Goal: Task Accomplishment & Management: Manage account settings

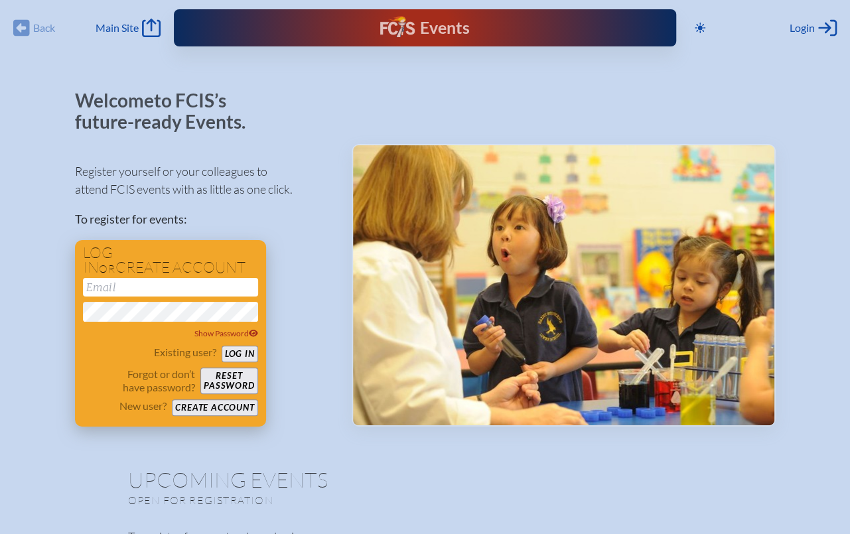
click at [164, 292] on input "email" at bounding box center [170, 287] width 175 height 19
type input "[EMAIL_ADDRESS][DOMAIN_NAME]"
click at [234, 350] on button "Log in" at bounding box center [240, 354] width 36 height 17
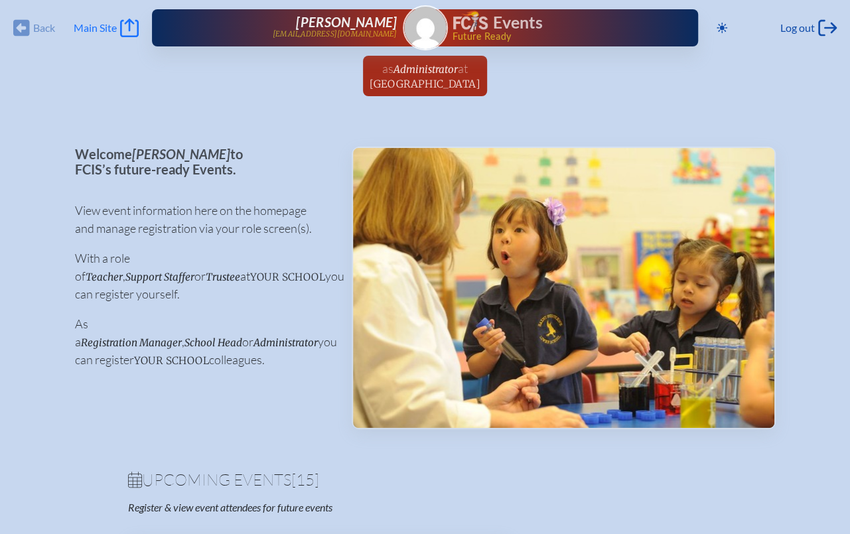
click at [125, 27] on icon "Main Site" at bounding box center [129, 28] width 19 height 19
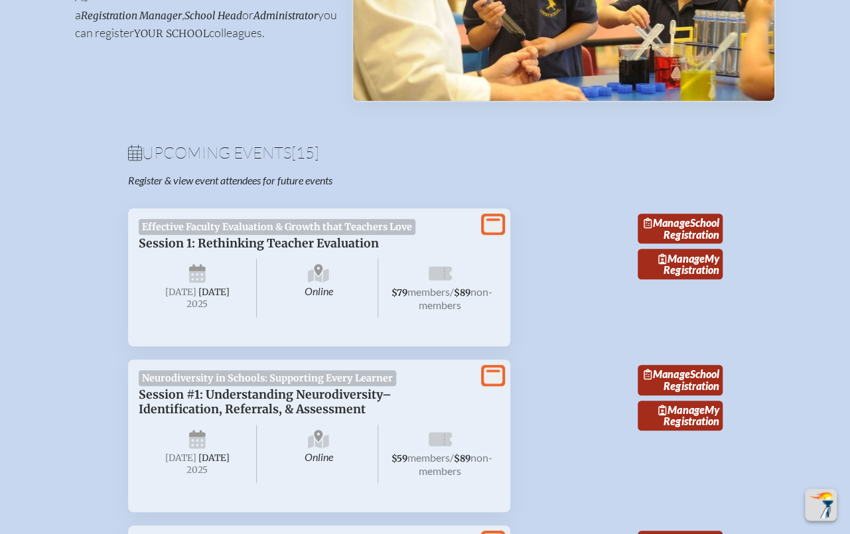
scroll to position [328, 0]
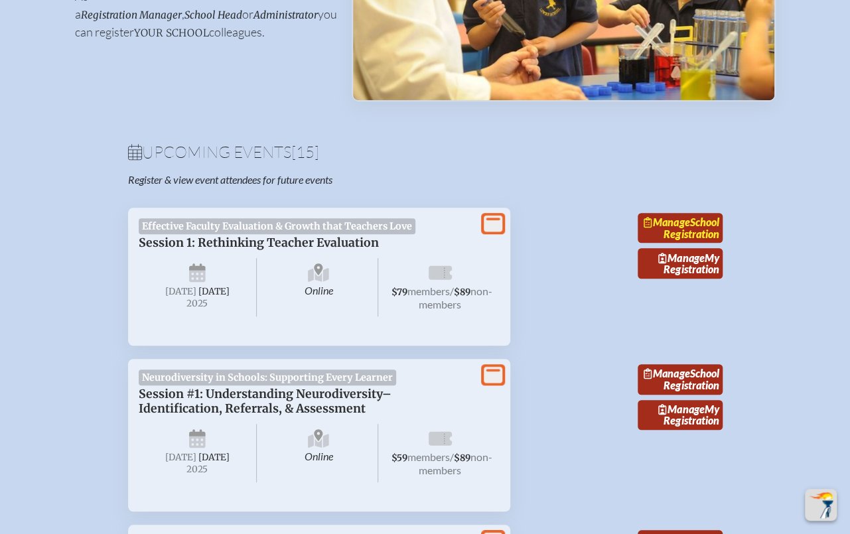
click at [691, 243] on link "Manage School Registration" at bounding box center [679, 228] width 85 height 31
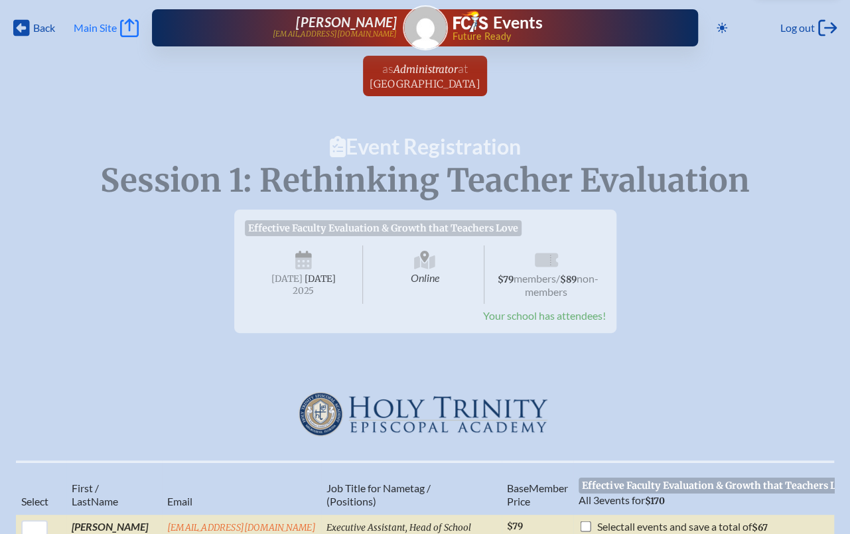
click at [88, 23] on span "Main Site" at bounding box center [95, 27] width 43 height 13
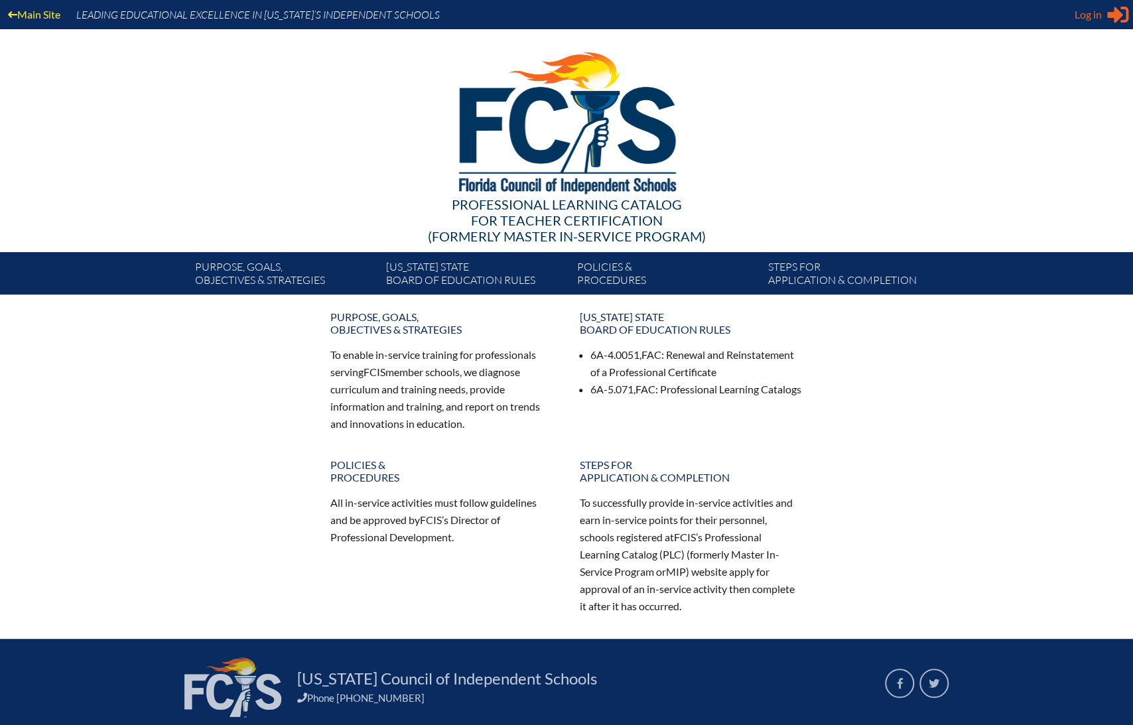
click at [1108, 13] on icon at bounding box center [1117, 15] width 21 height 17
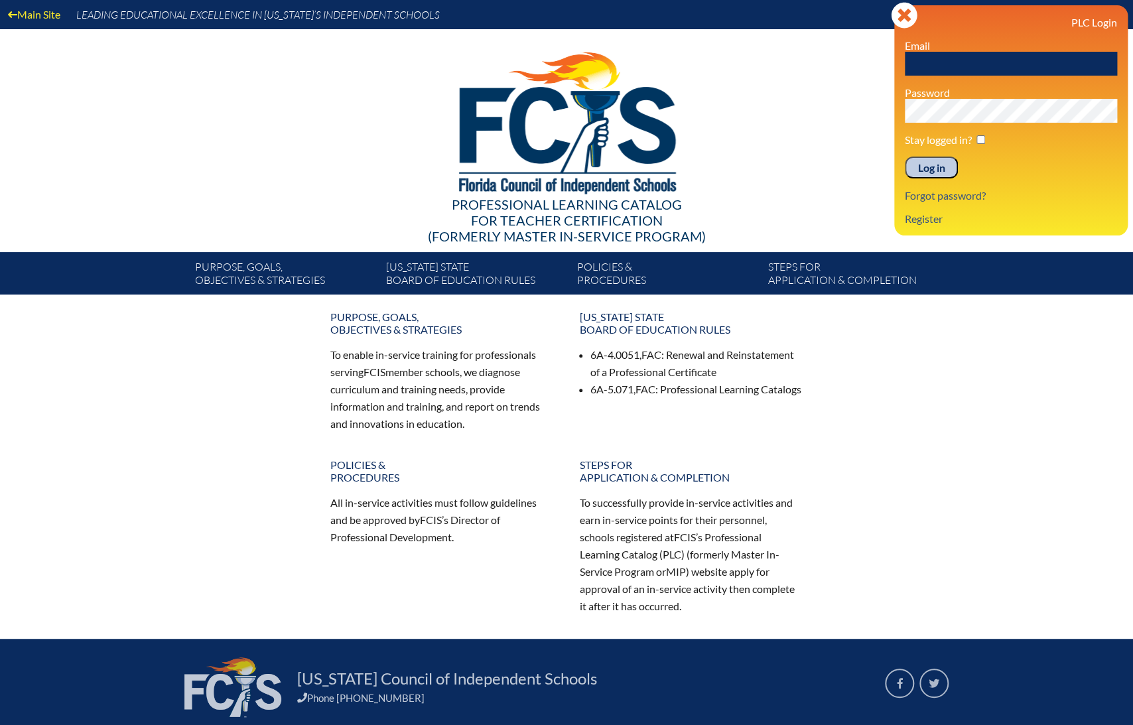
click at [987, 64] on input "text" at bounding box center [1011, 64] width 212 height 24
type input "[EMAIL_ADDRESS][DOMAIN_NAME]"
click at [936, 170] on input "Log in" at bounding box center [931, 168] width 53 height 23
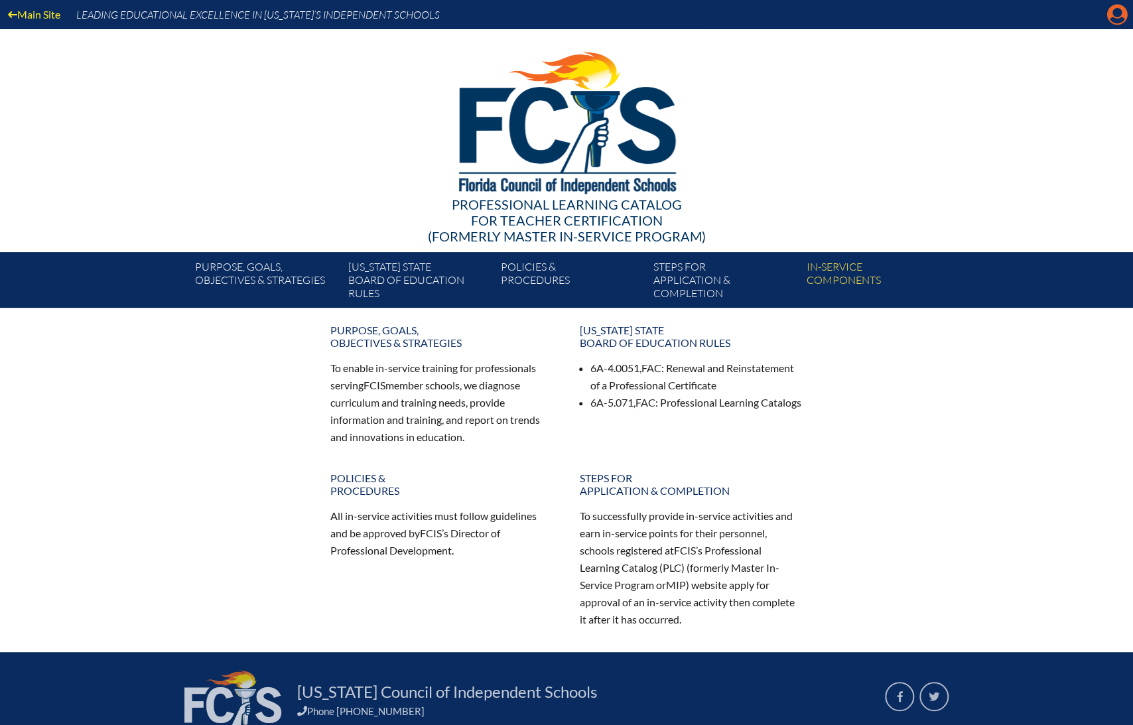
click at [1119, 14] on icon "Manage account" at bounding box center [1116, 14] width 21 height 21
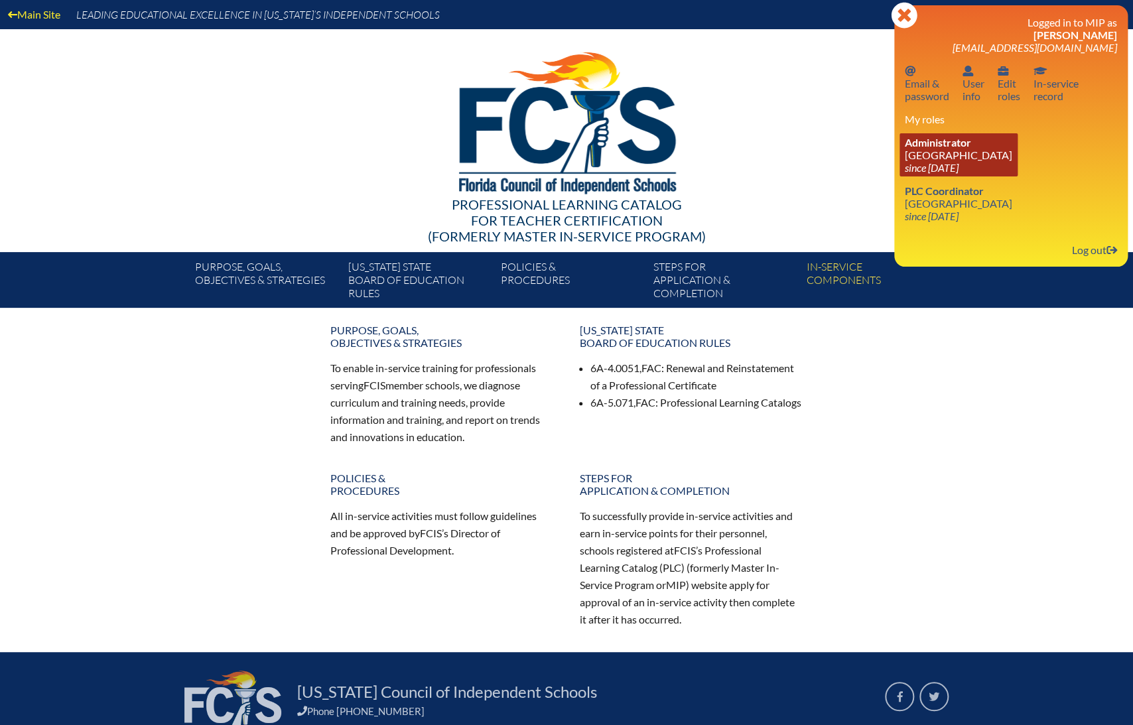
click at [958, 166] on icon "since [DATE]" at bounding box center [932, 167] width 54 height 13
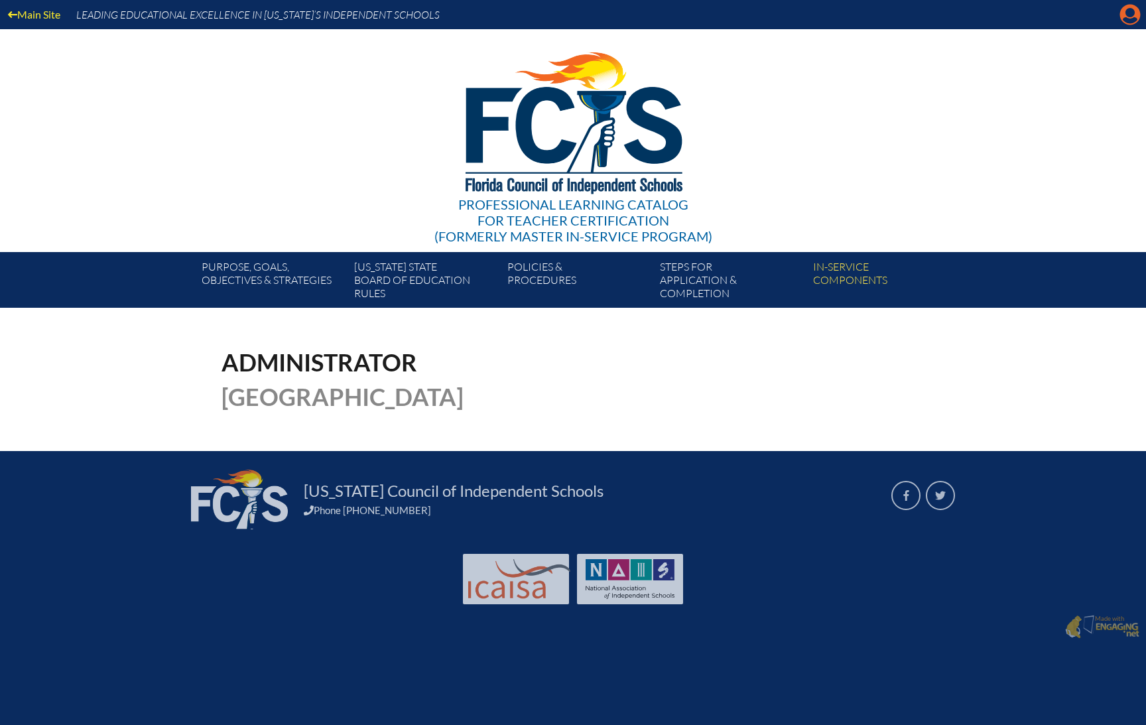
click at [1120, 18] on icon at bounding box center [1130, 15] width 21 height 21
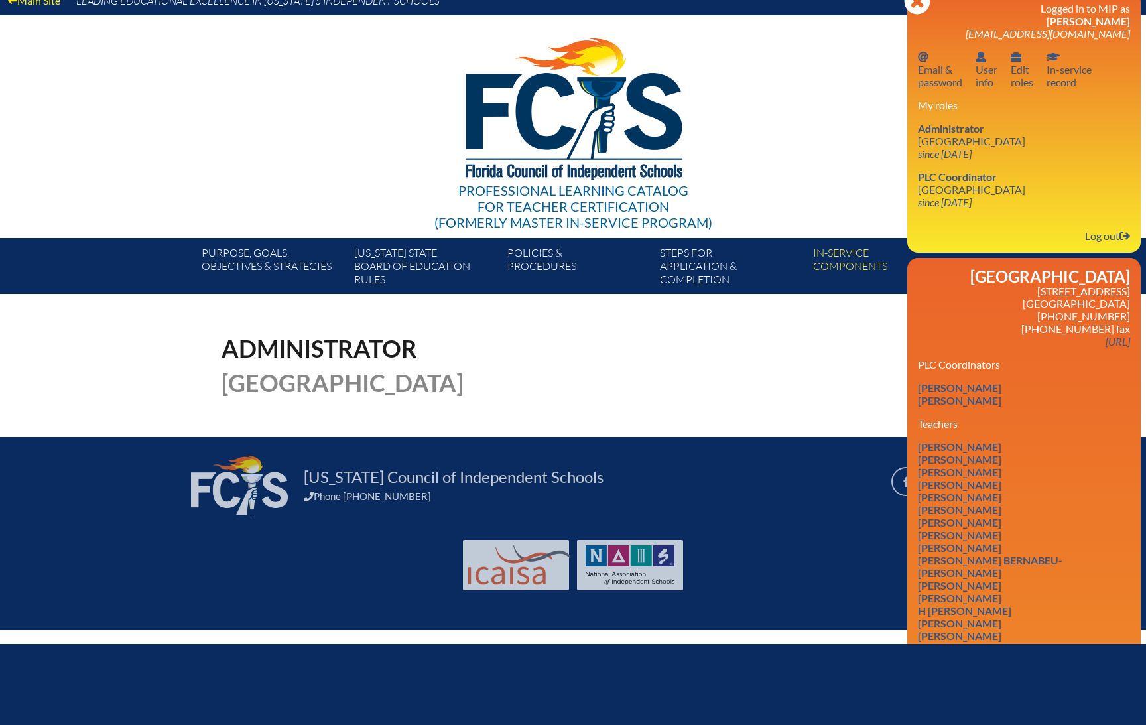
scroll to position [16, 0]
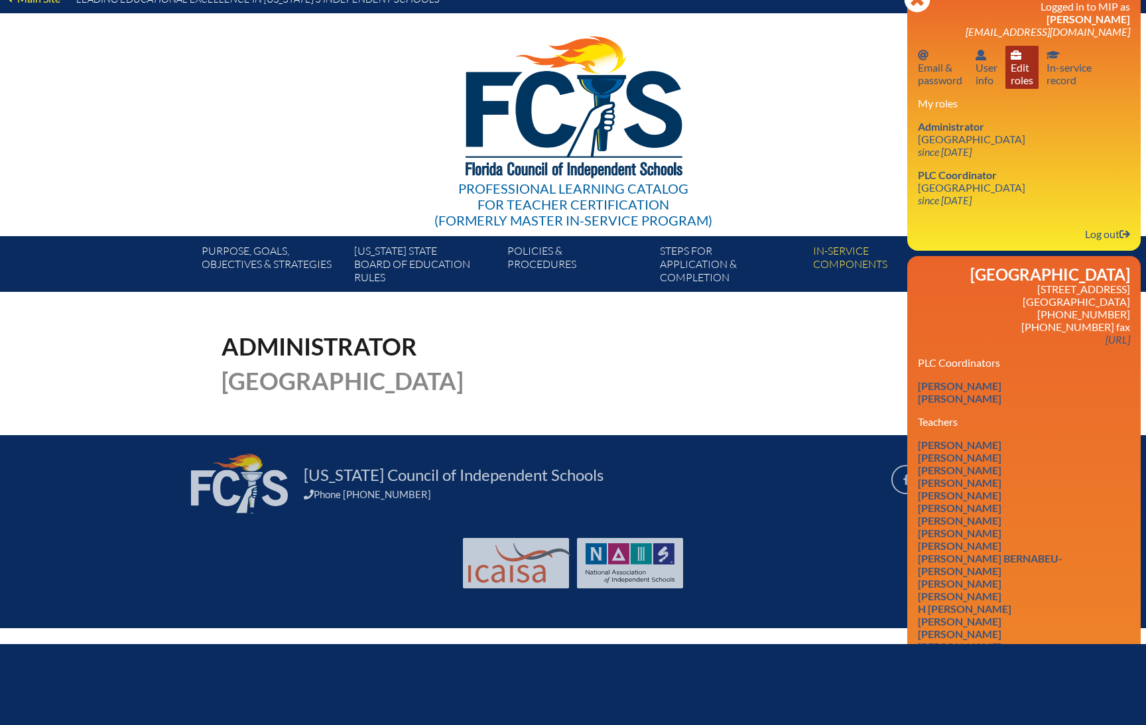
click at [1008, 64] on link "User info Edit roles" at bounding box center [1021, 67] width 33 height 43
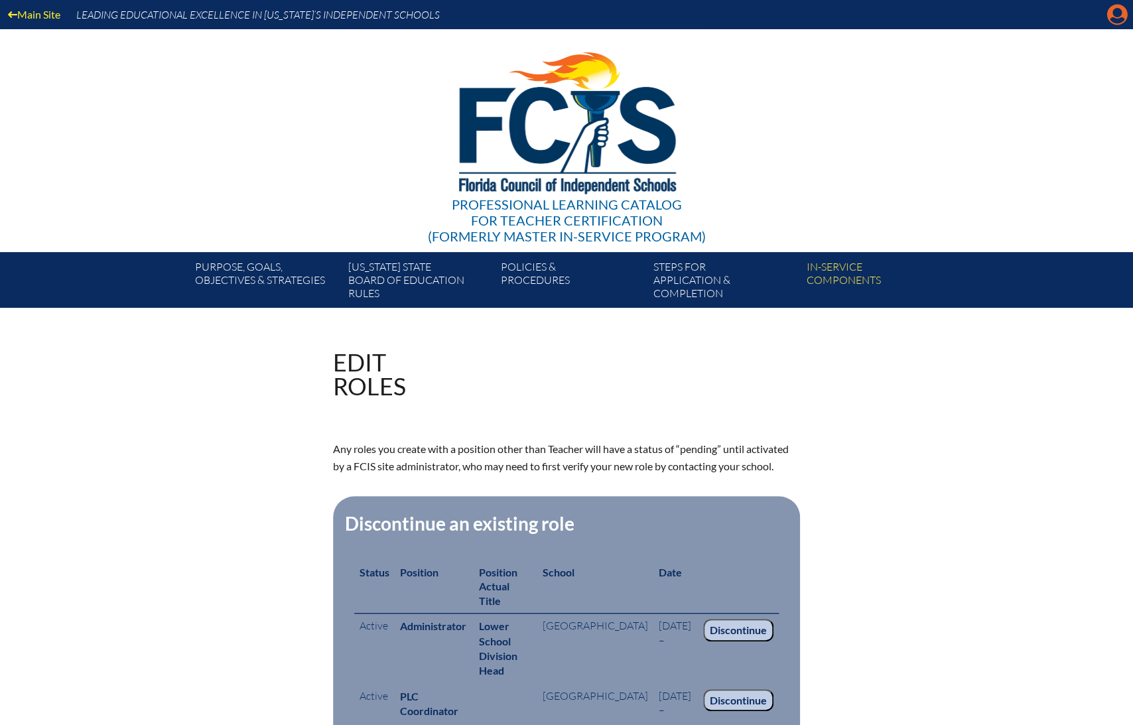
click at [1115, 19] on icon "Manage account" at bounding box center [1116, 14] width 21 height 21
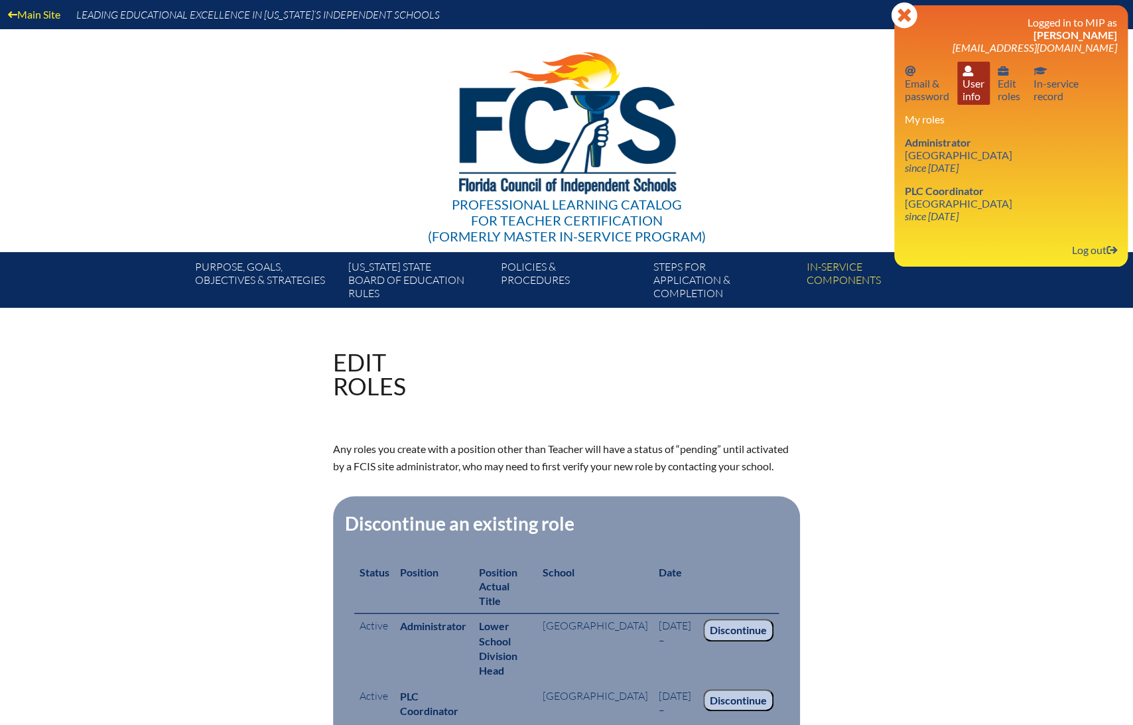
click at [969, 79] on link "User info User info" at bounding box center [973, 83] width 32 height 43
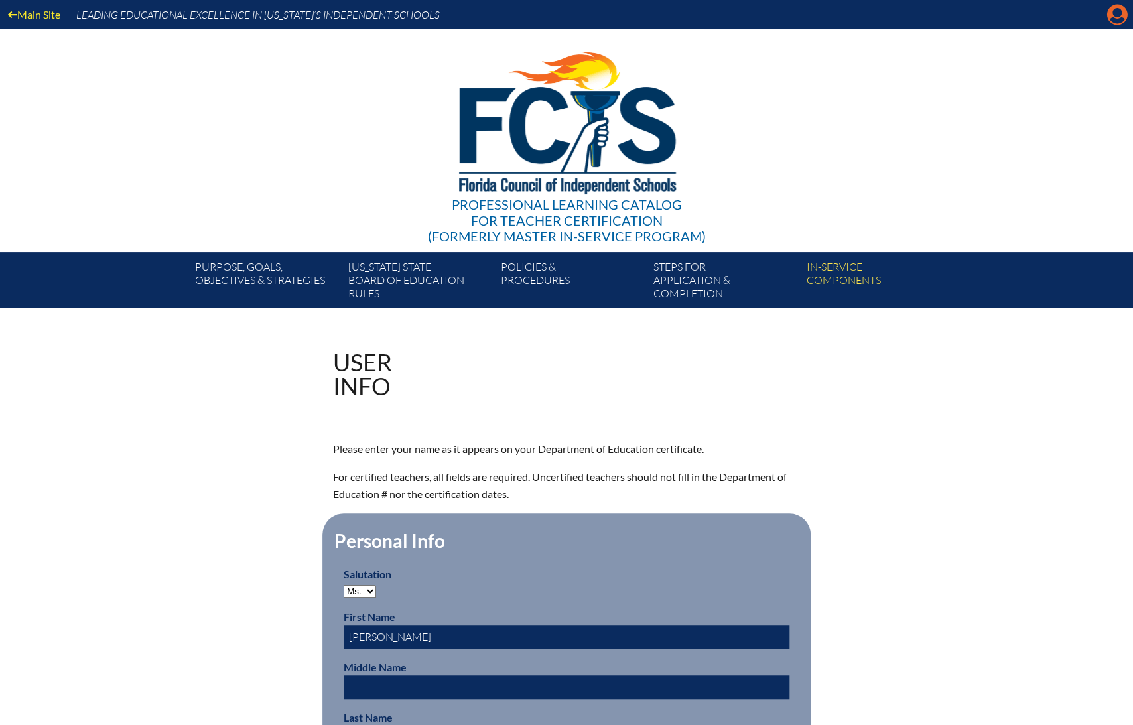
click at [1123, 12] on icon at bounding box center [1117, 15] width 21 height 21
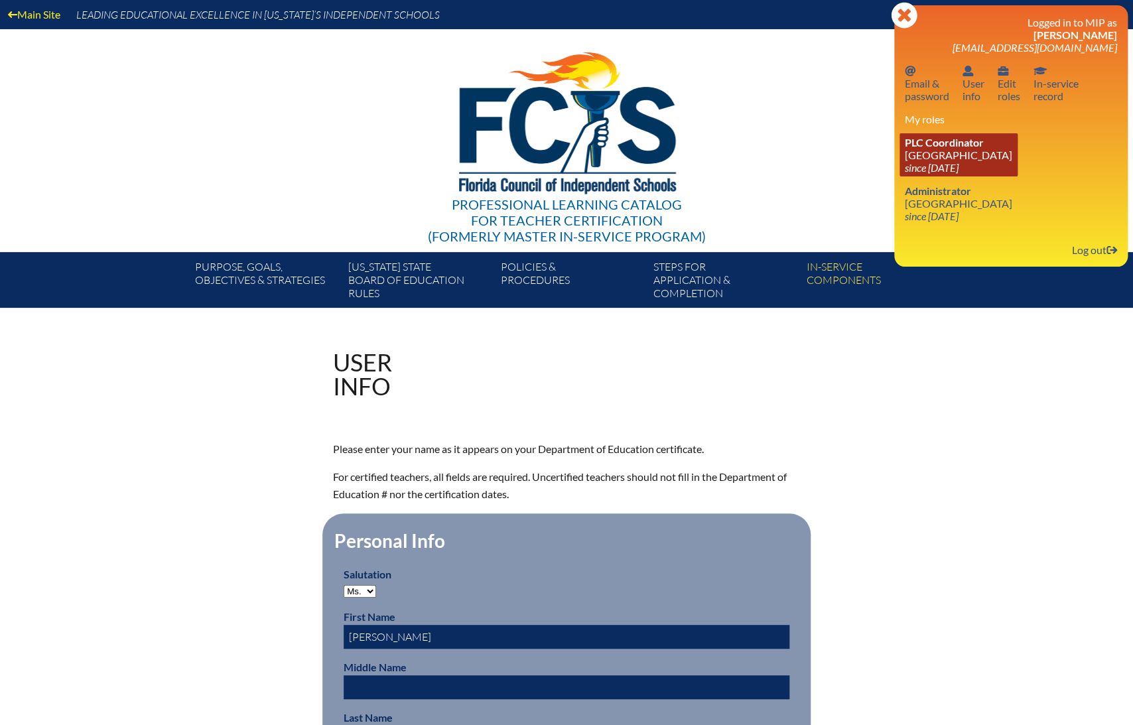
click at [987, 159] on link "PLC Coordinator Holy Trinity Episcopal Academy since 2024 Mar 30" at bounding box center [958, 154] width 118 height 43
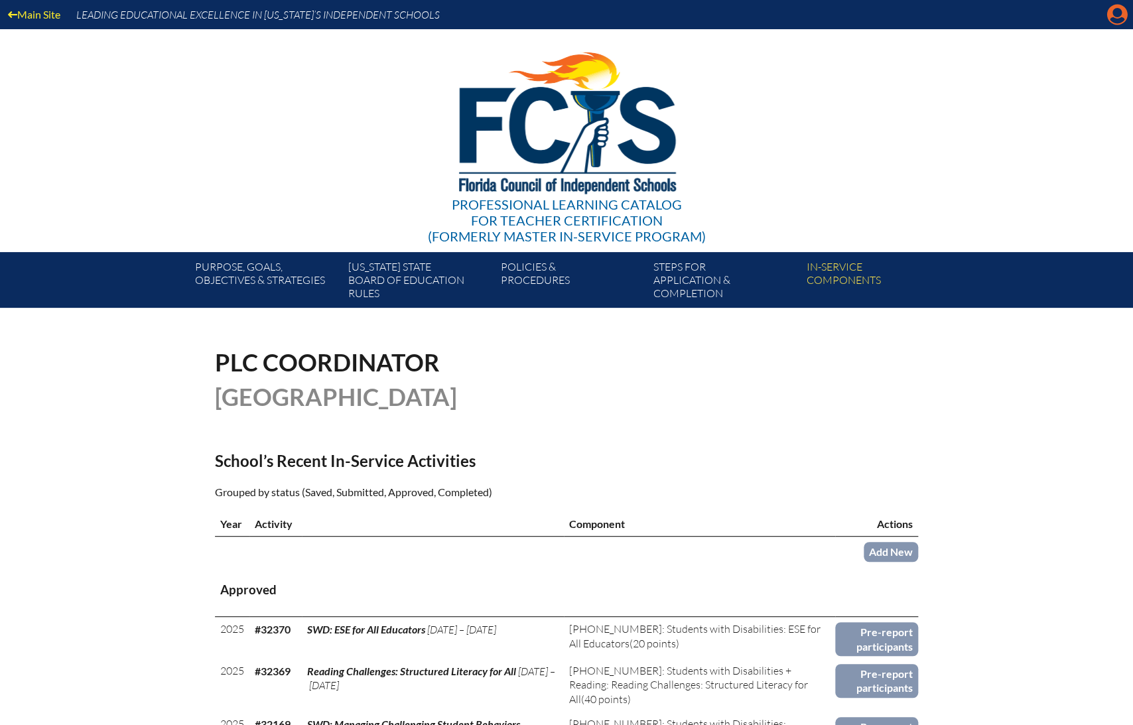
click at [1116, 13] on icon "Manage account" at bounding box center [1116, 14] width 21 height 21
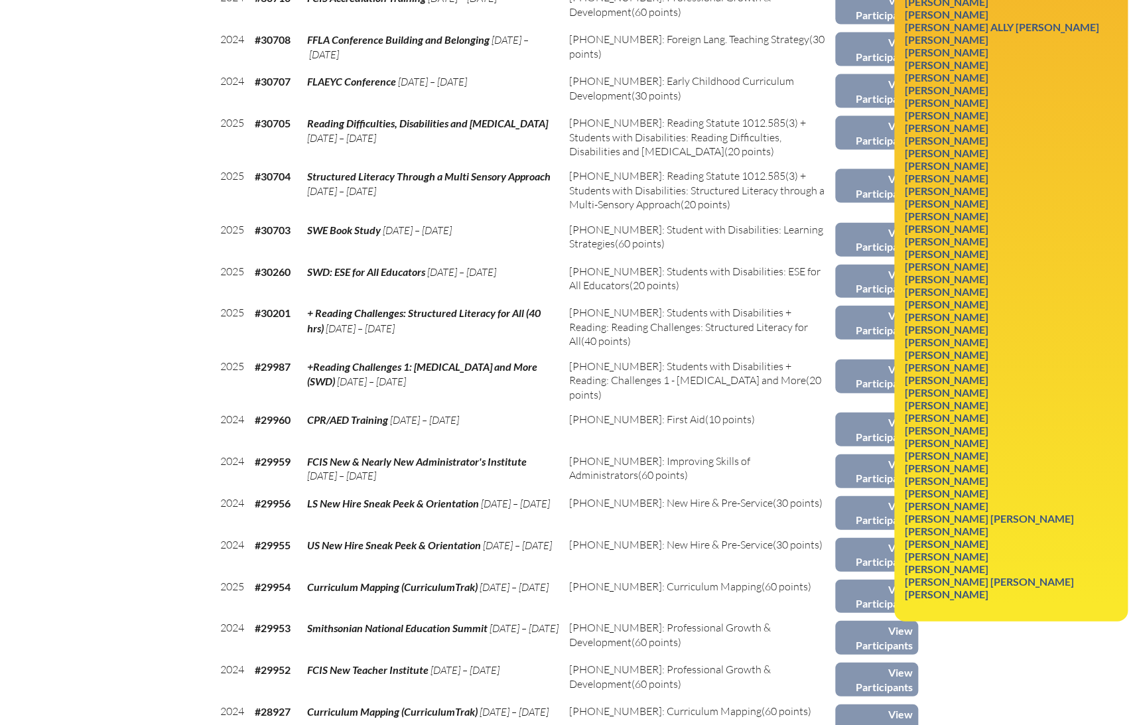
scroll to position [1381, 0]
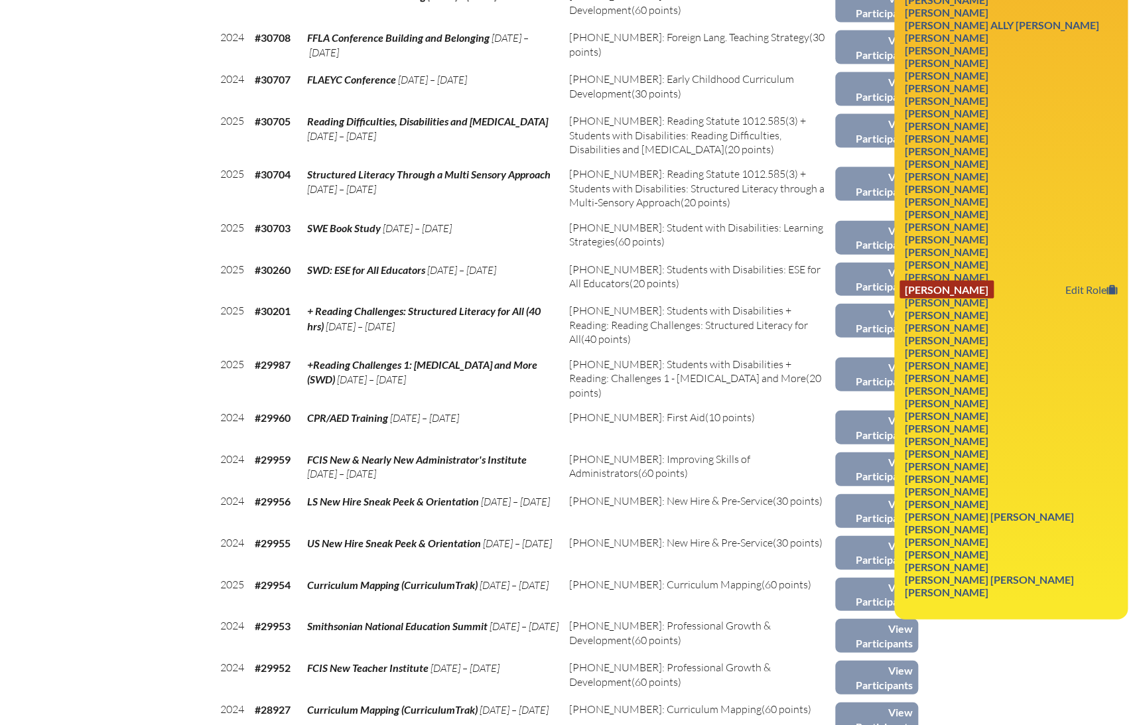
click at [966, 298] on link "Geraldina Ruso" at bounding box center [946, 290] width 94 height 18
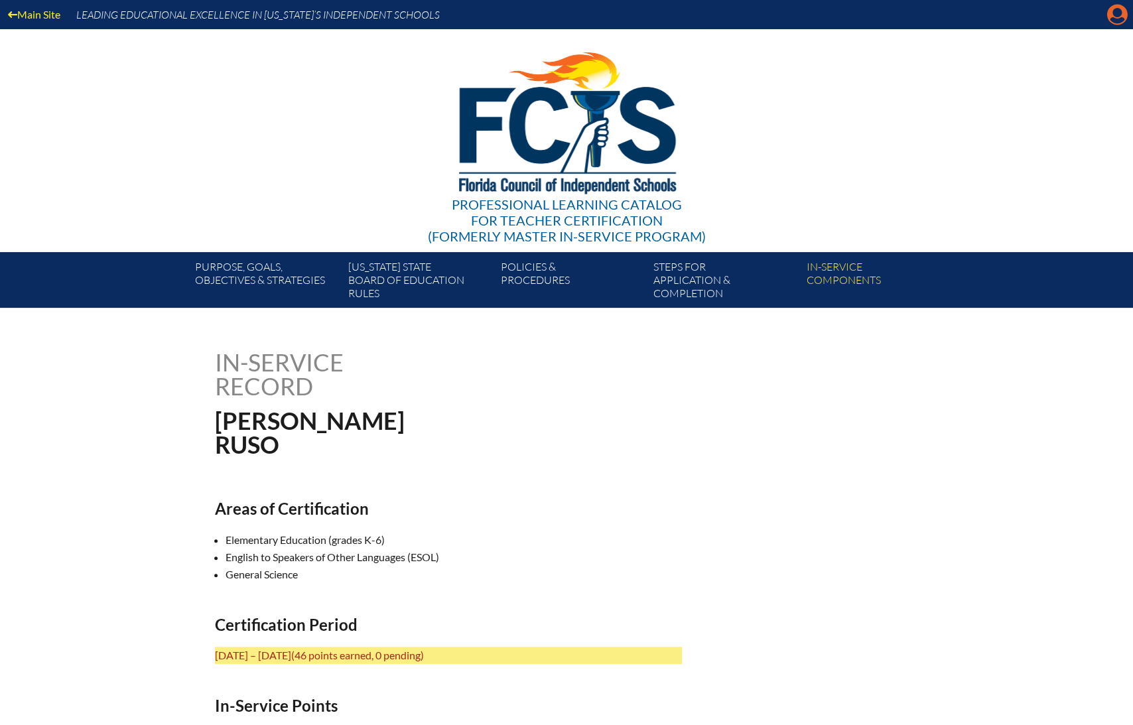
click at [1117, 15] on icon "Manage account" at bounding box center [1116, 14] width 21 height 21
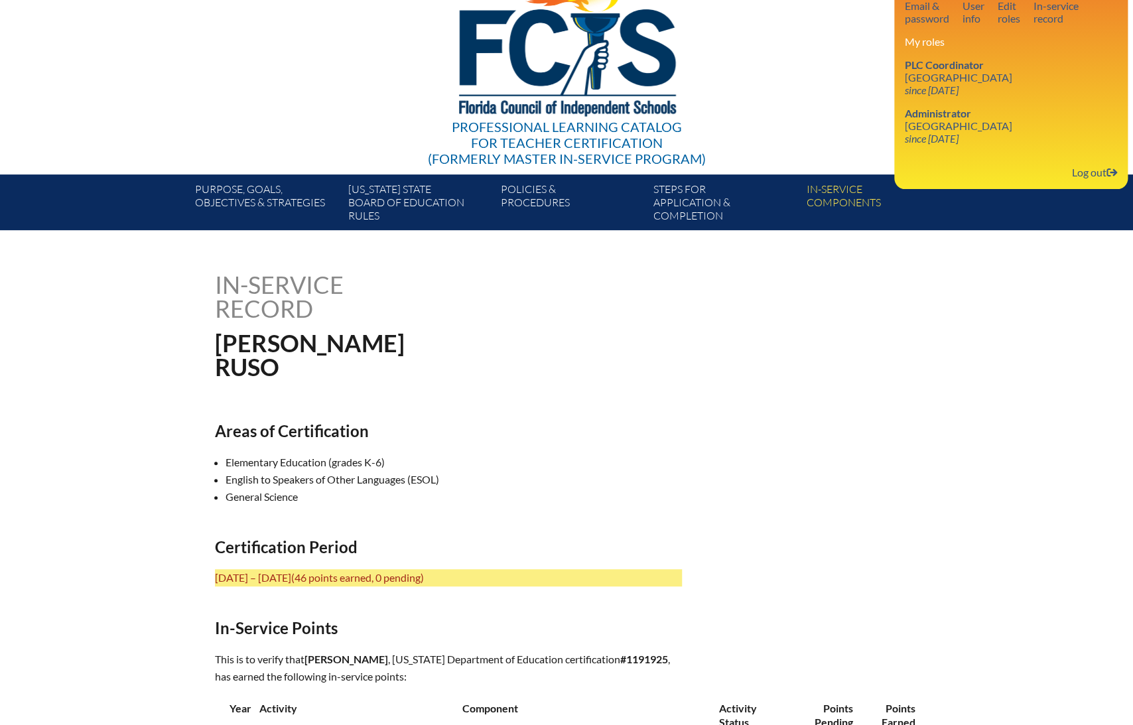
scroll to position [51, 0]
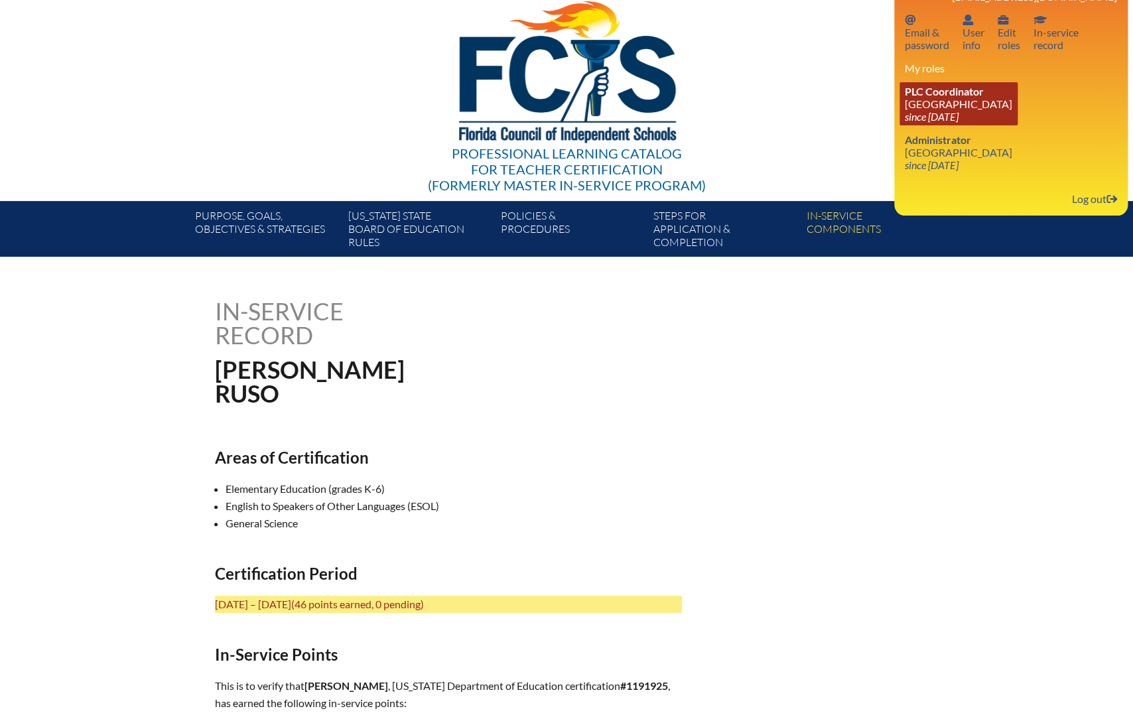
click at [944, 108] on link "PLC Coordinator Holy Trinity Episcopal Academy since 2024 Mar 30" at bounding box center [958, 103] width 118 height 43
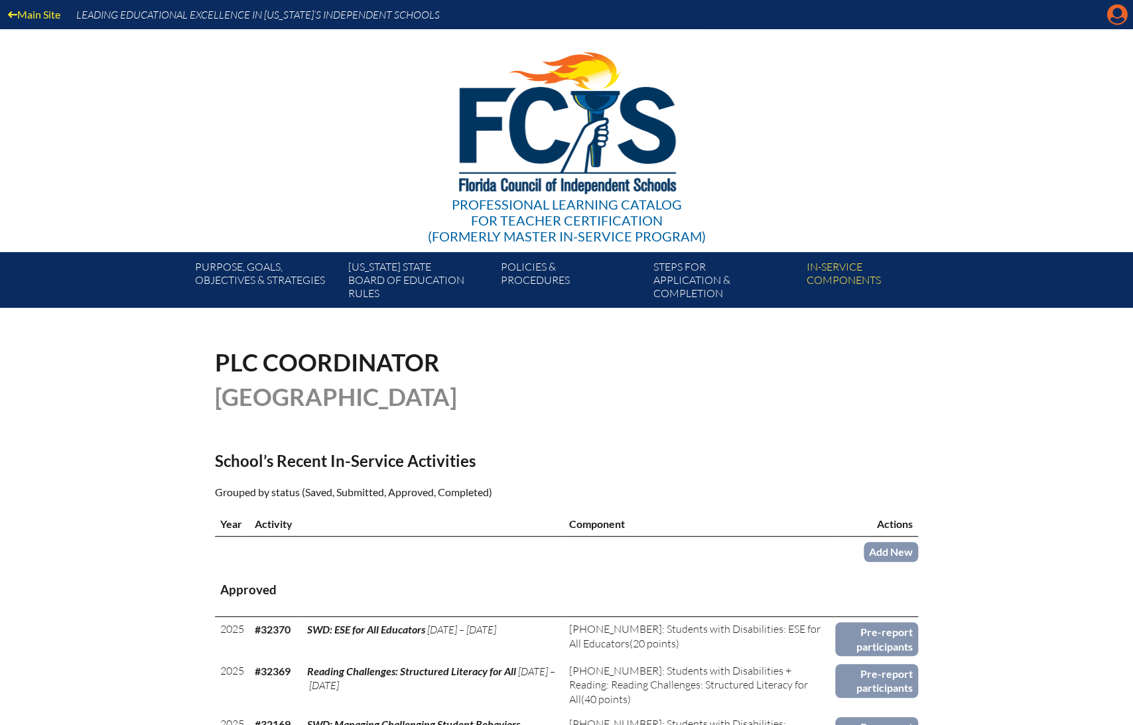
click at [1114, 19] on icon "Manage account" at bounding box center [1116, 14] width 21 height 21
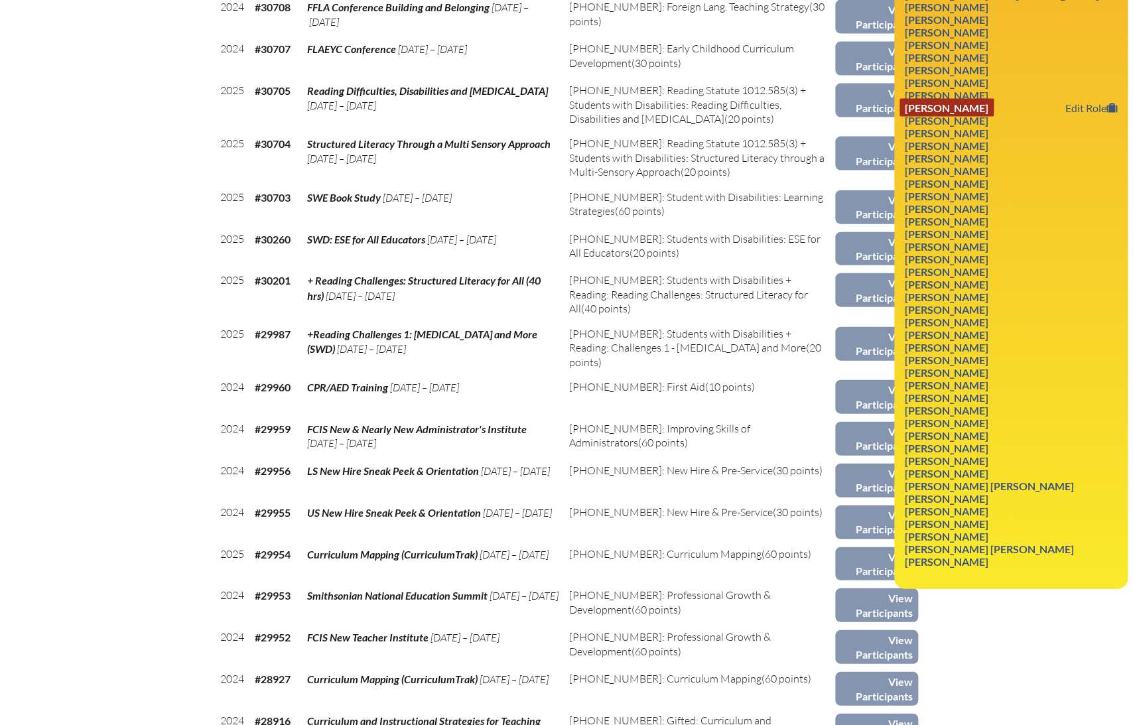
scroll to position [1412, 0]
click at [1095, 267] on link "Edit Role" at bounding box center [1091, 258] width 62 height 18
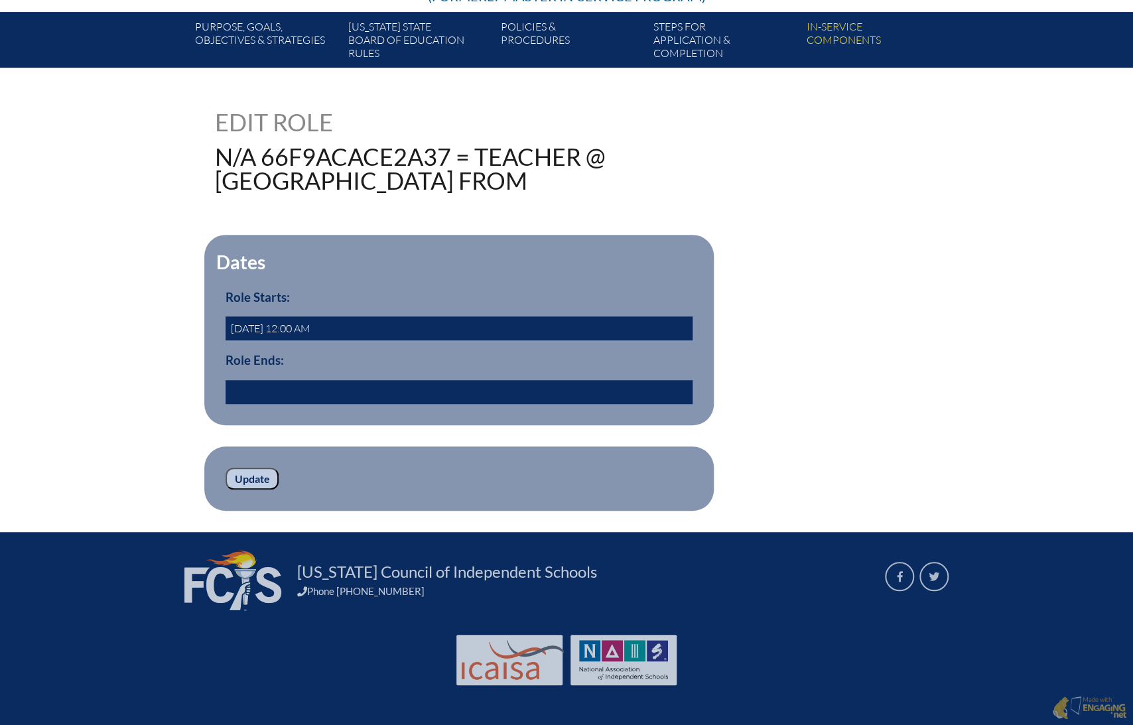
scroll to position [256, 0]
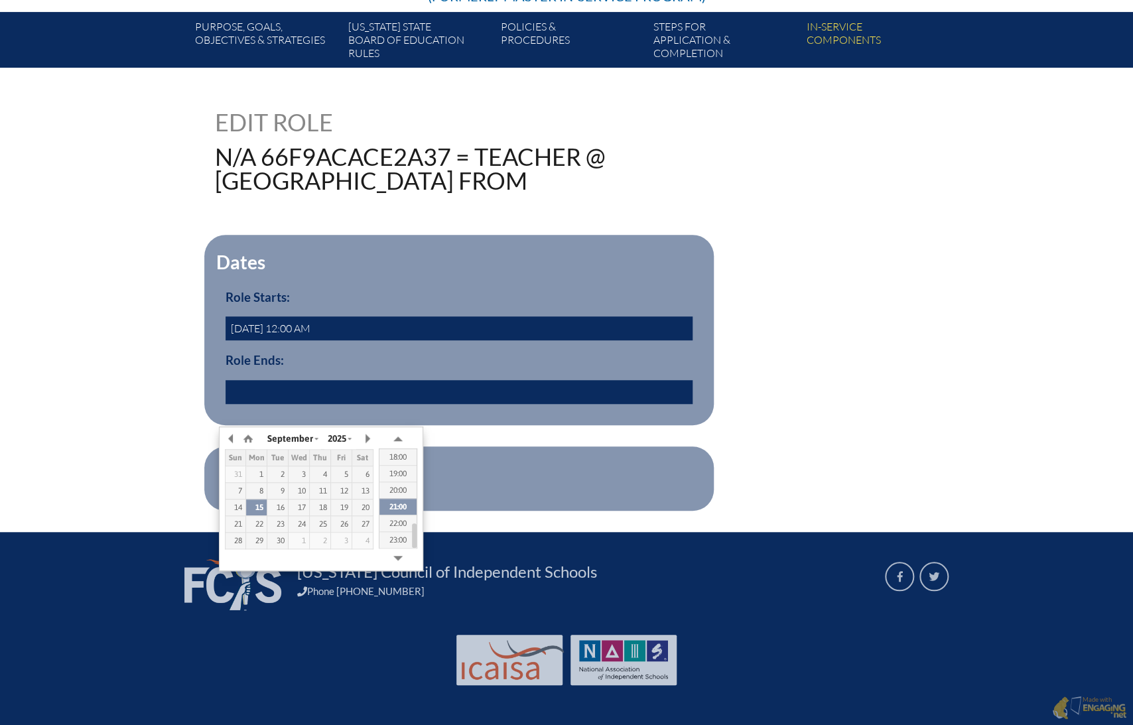
click at [258, 395] on input "text" at bounding box center [458, 392] width 467 height 24
click at [233, 428] on button "button" at bounding box center [231, 438] width 13 height 20
click at [321, 532] on td "31" at bounding box center [319, 540] width 21 height 17
type input "2025/07/31 20:50"
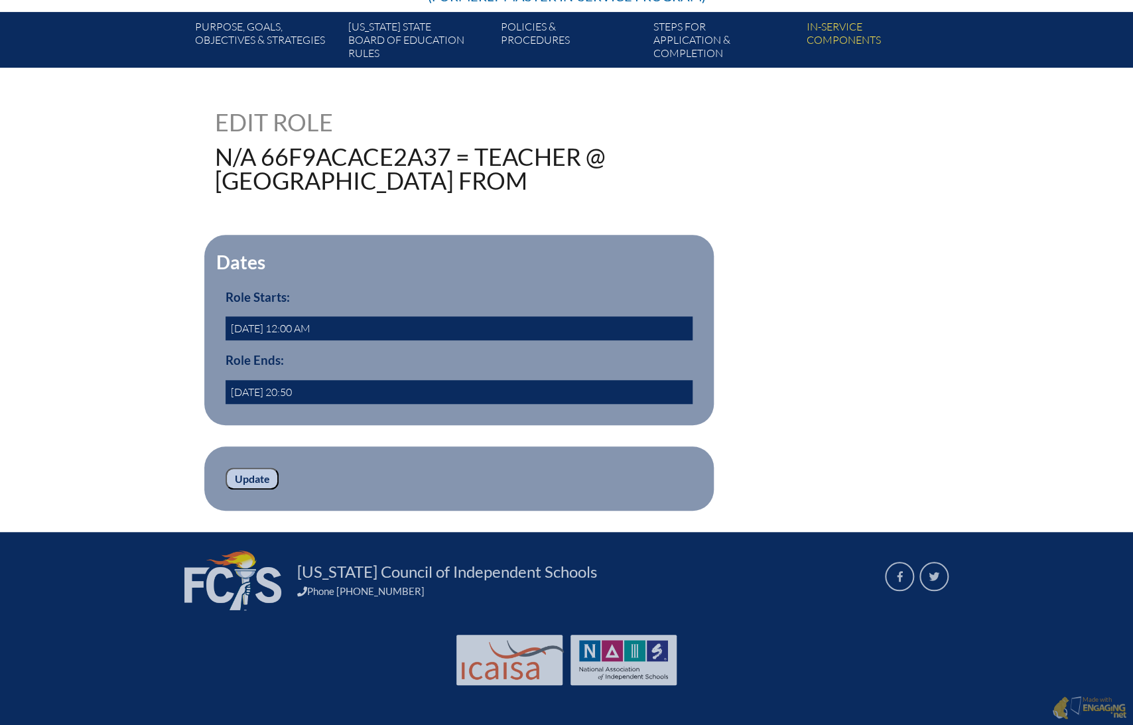
click at [503, 472] on fieldset "Update" at bounding box center [458, 478] width 509 height 65
click at [251, 480] on input "Update" at bounding box center [251, 479] width 53 height 23
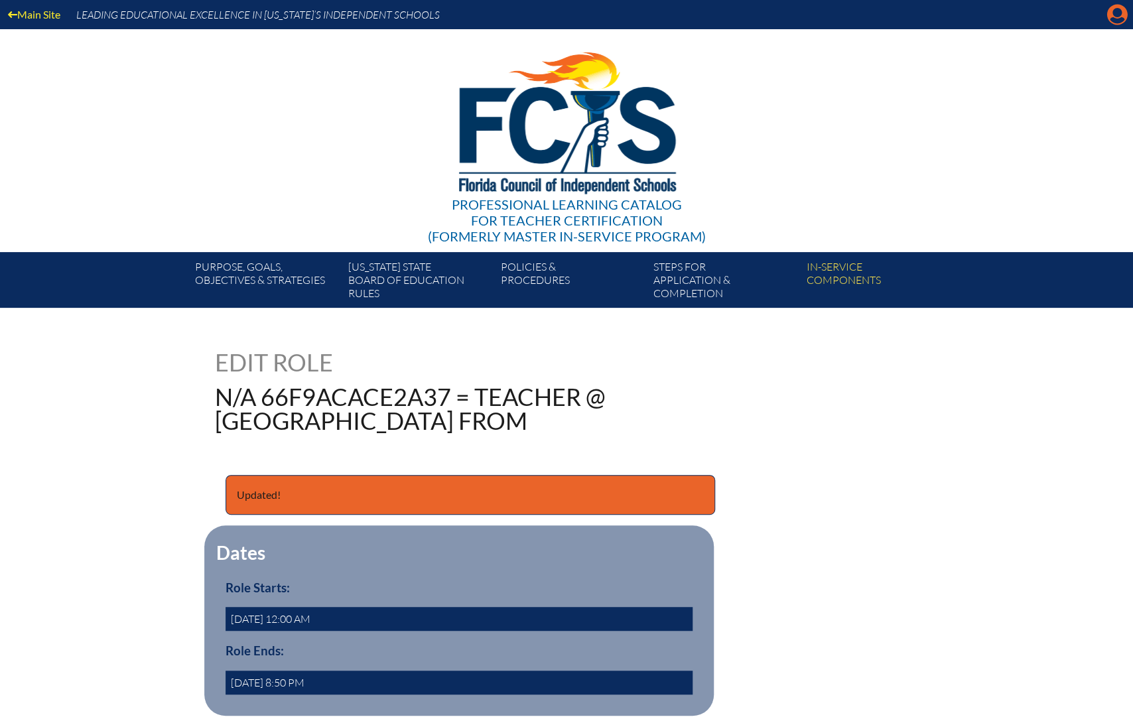
click at [1118, 15] on icon "Manage account" at bounding box center [1116, 14] width 21 height 21
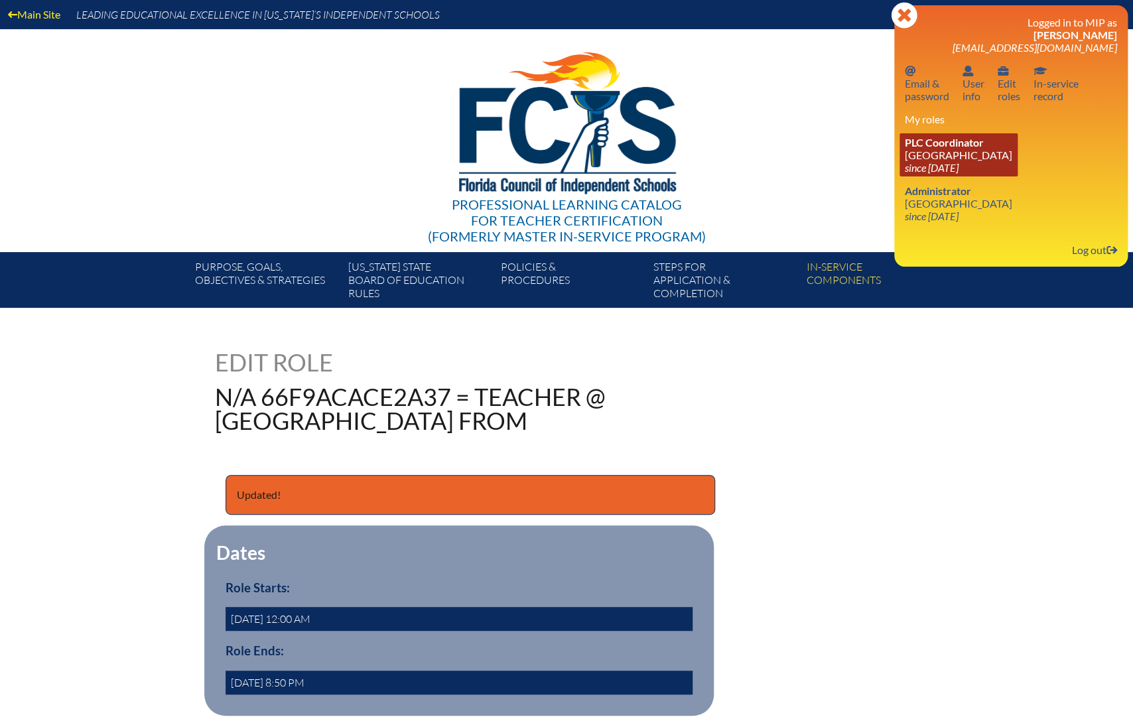
click at [958, 166] on icon "since [DATE]" at bounding box center [932, 167] width 54 height 13
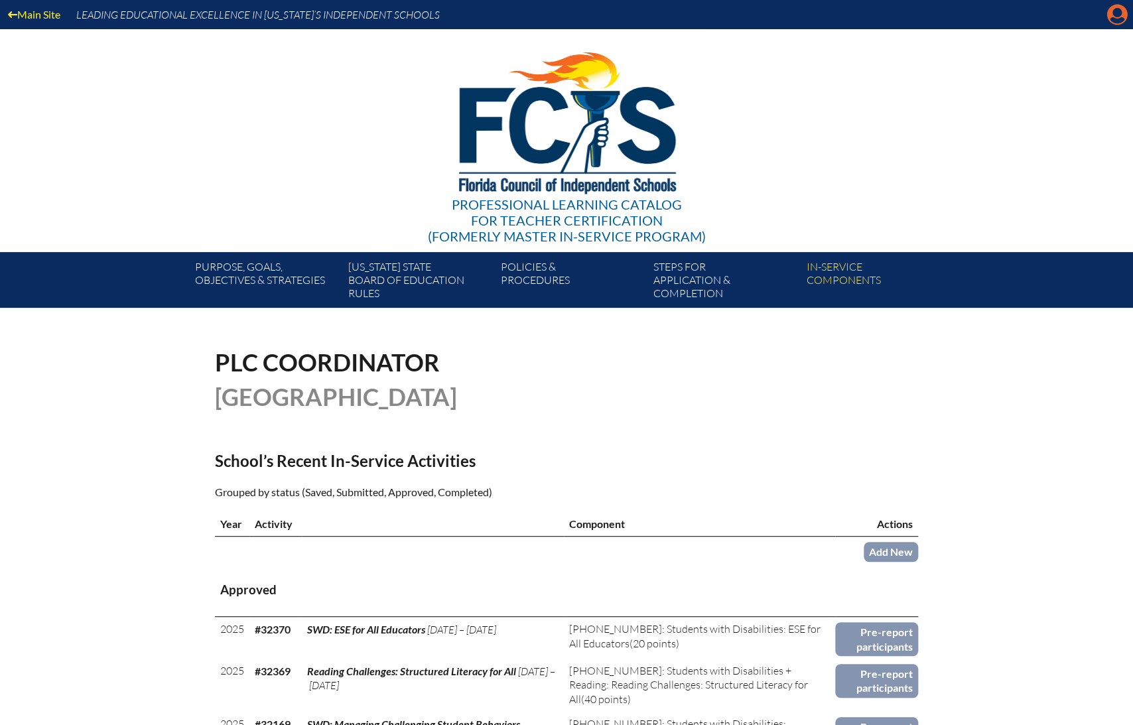
click at [1122, 15] on icon at bounding box center [1117, 15] width 21 height 21
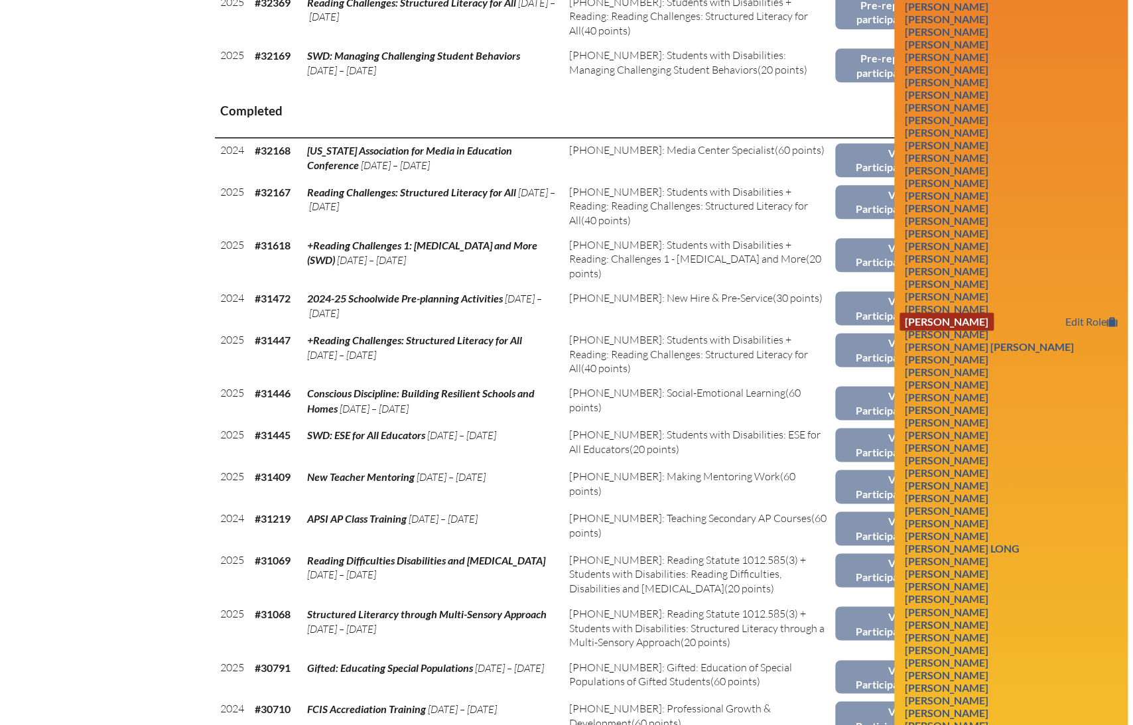
scroll to position [669, 0]
click at [948, 531] on link "Bonnie Levy" at bounding box center [946, 522] width 94 height 18
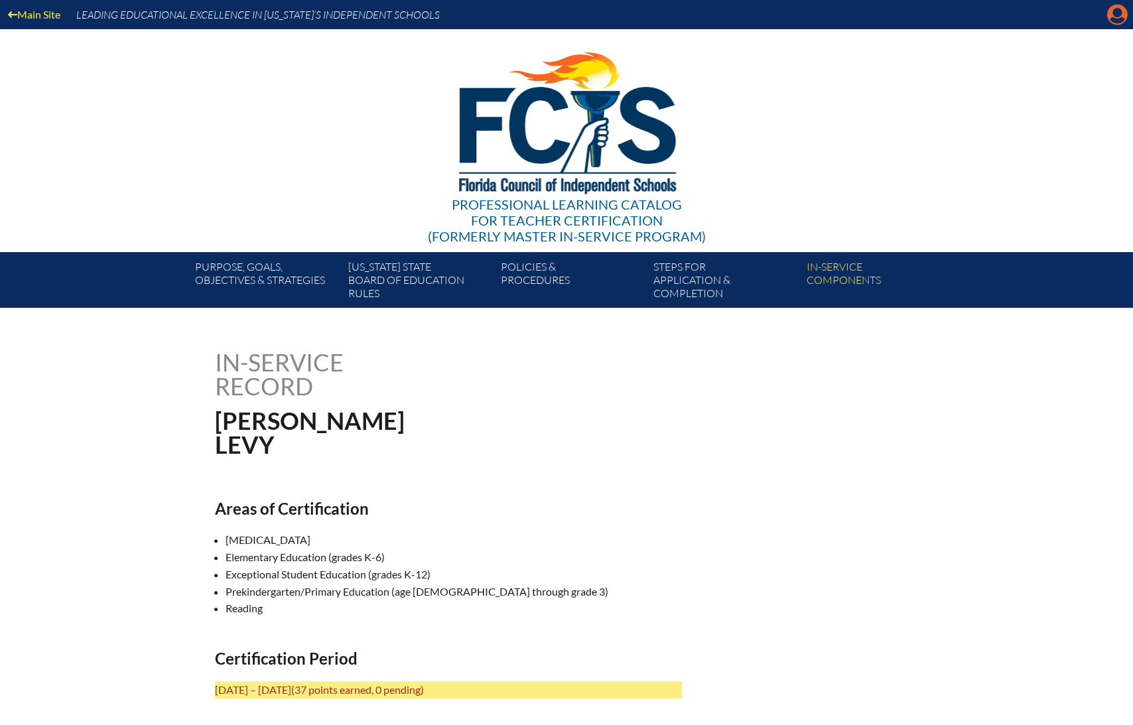
click at [1117, 19] on icon "Manage account" at bounding box center [1116, 14] width 21 height 21
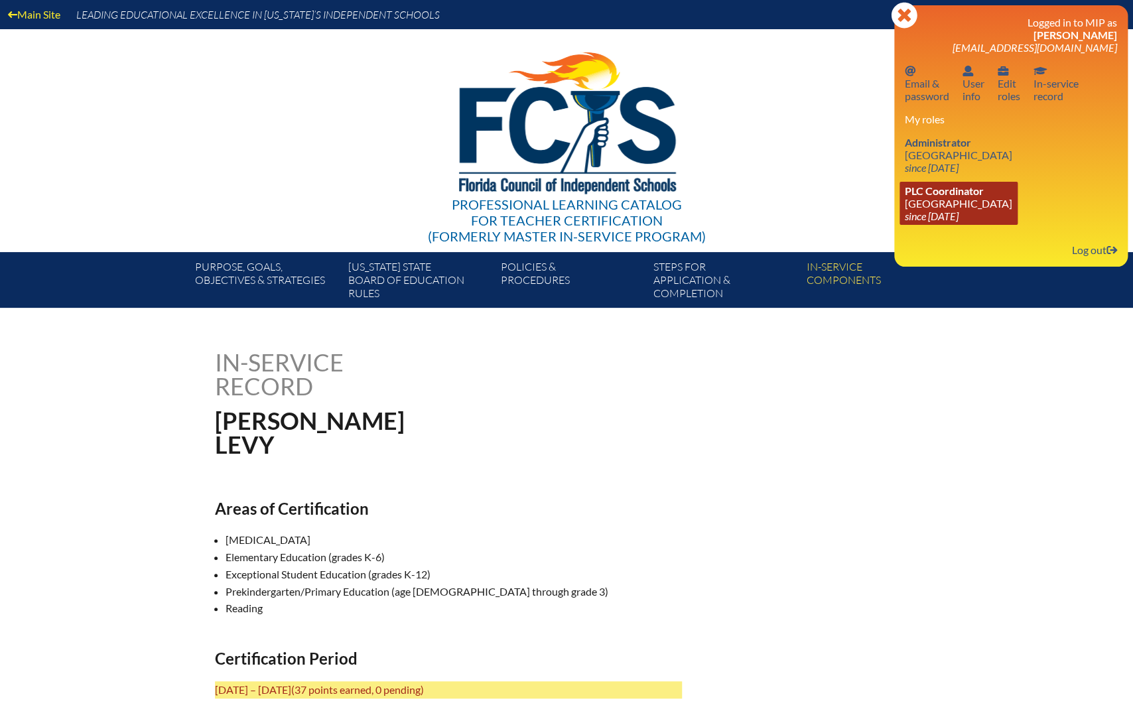
click at [955, 212] on link "PLC Coordinator Holy Trinity Episcopal Academy since 2024 Mar 30" at bounding box center [958, 203] width 118 height 43
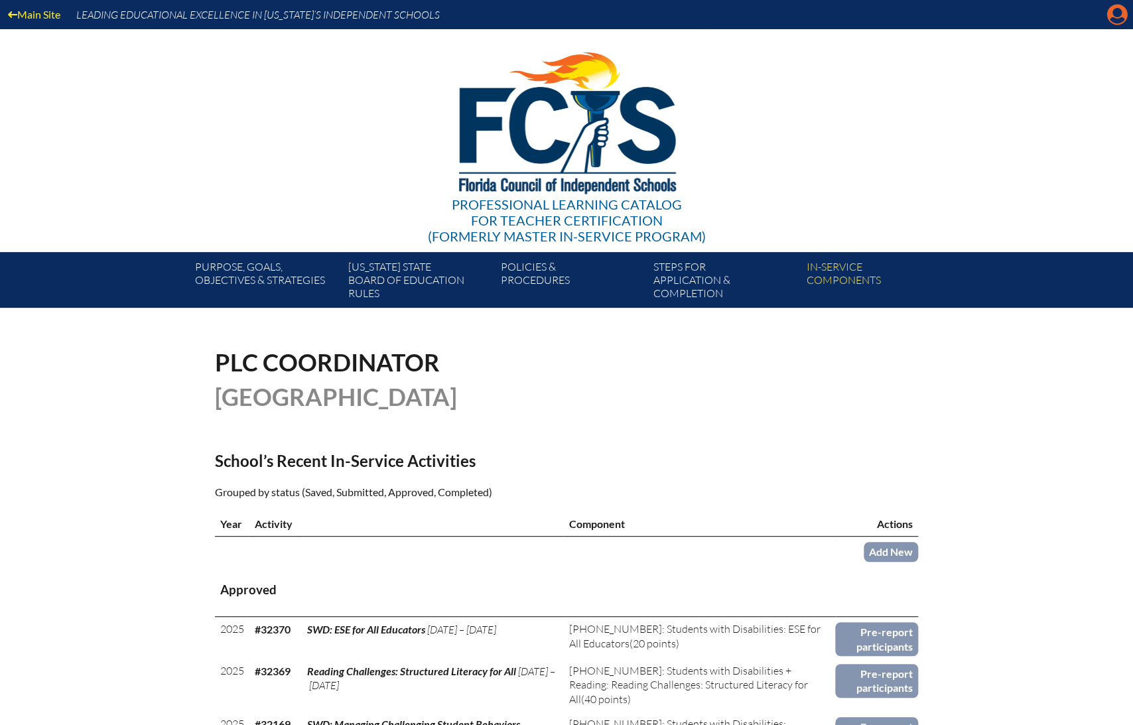
click at [1118, 18] on icon at bounding box center [1117, 15] width 21 height 21
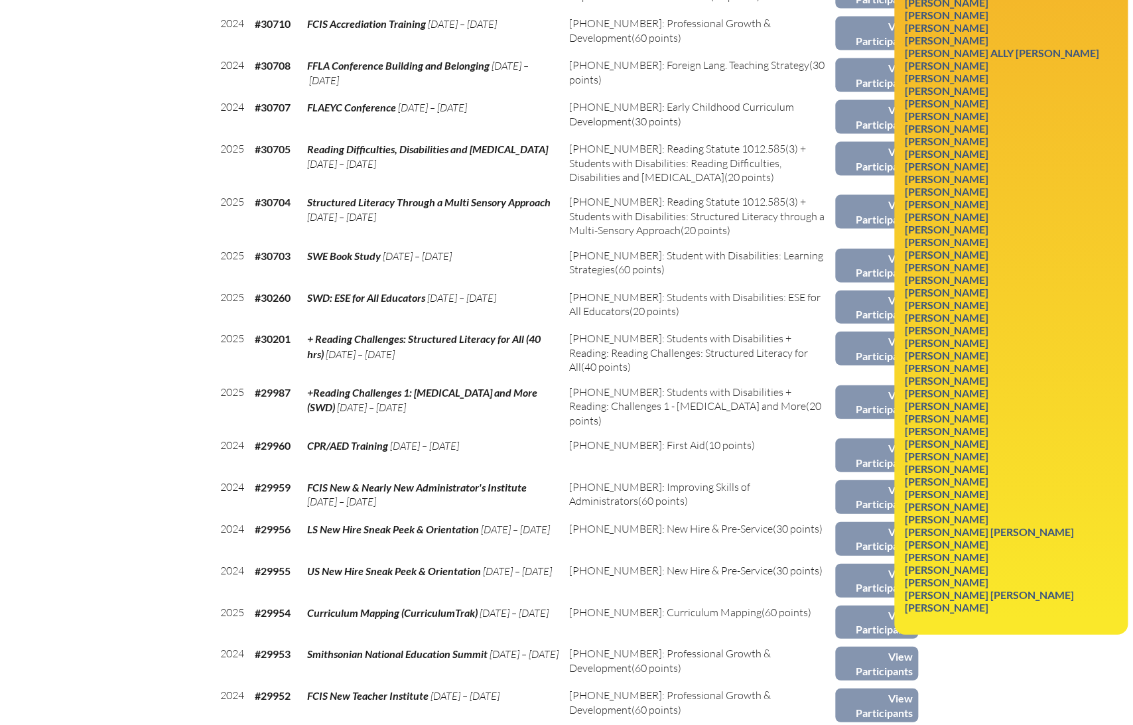
scroll to position [1356, 0]
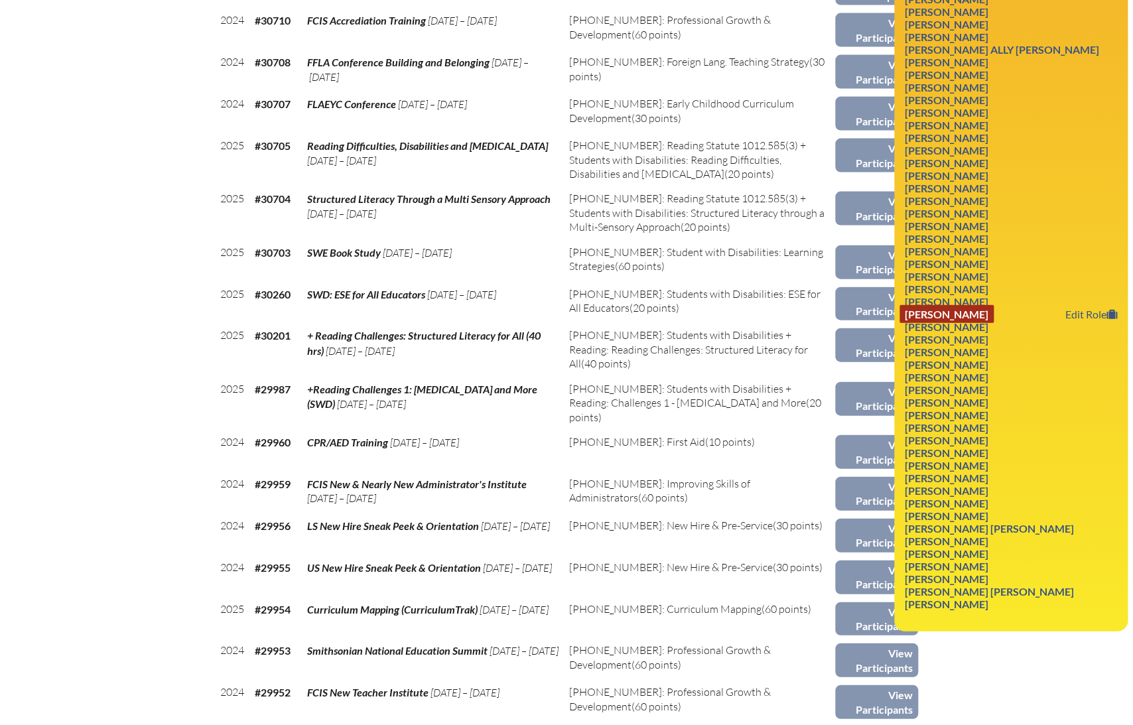
click at [964, 323] on link "Timothy Rutherford" at bounding box center [946, 314] width 94 height 18
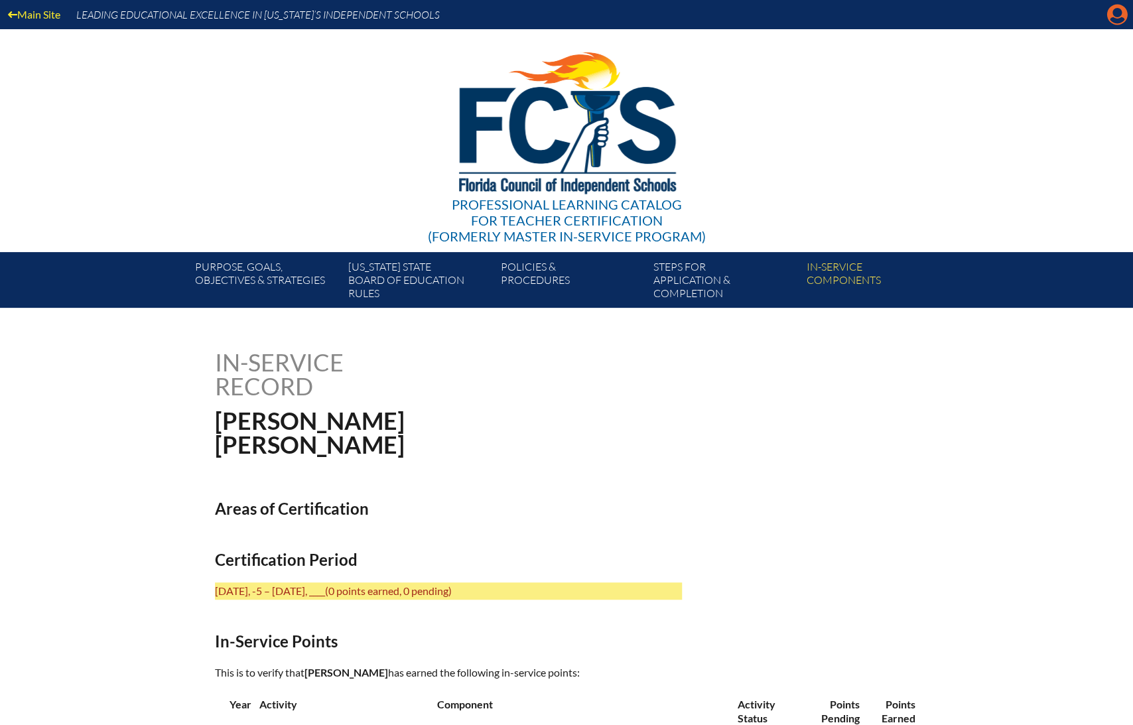
click at [1110, 16] on icon at bounding box center [1117, 15] width 21 height 21
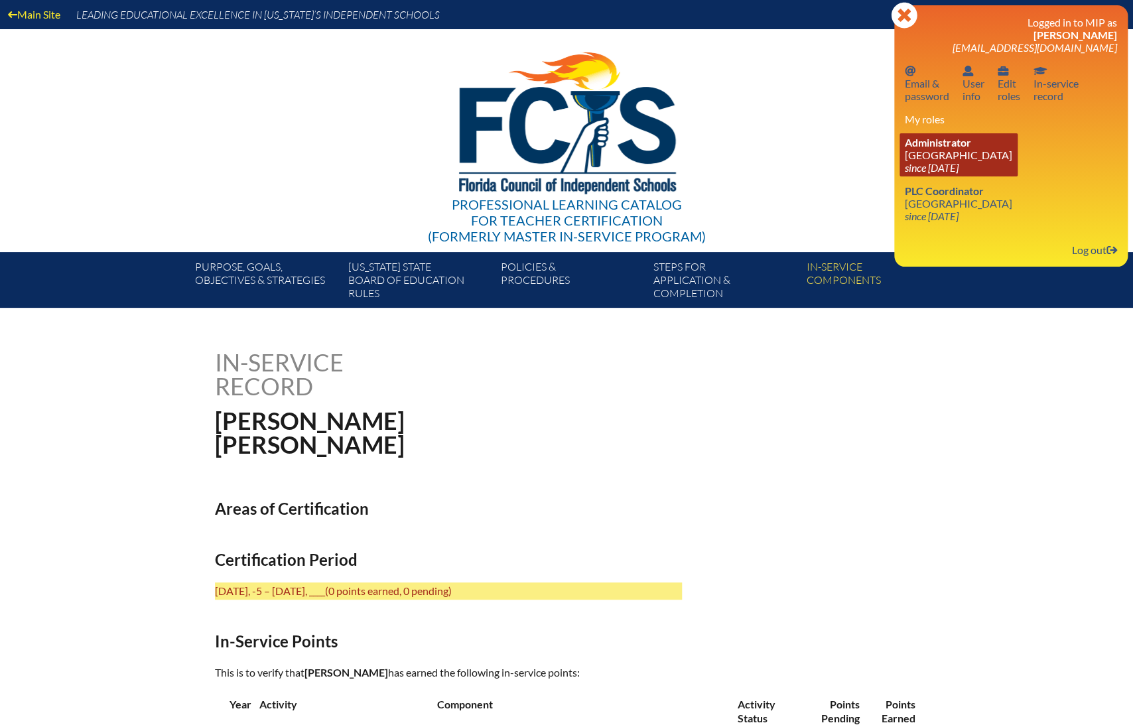
click at [929, 171] on icon "since [DATE]" at bounding box center [932, 167] width 54 height 13
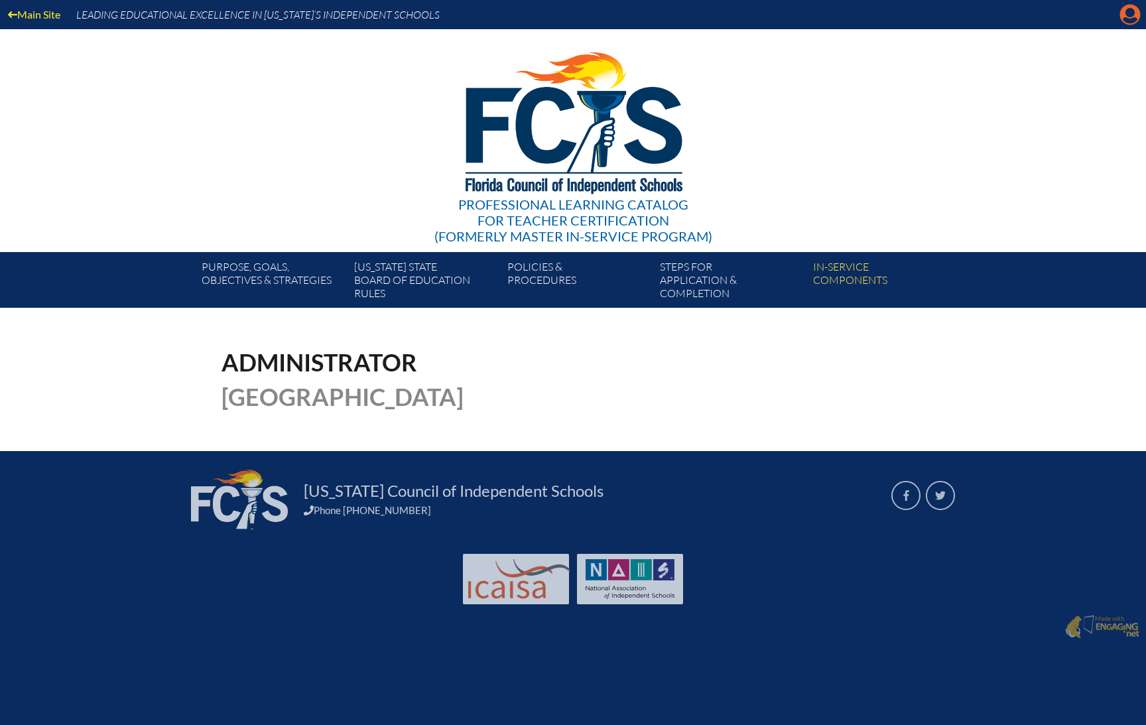
click at [1119, 14] on icon "Manage account" at bounding box center [1129, 14] width 21 height 21
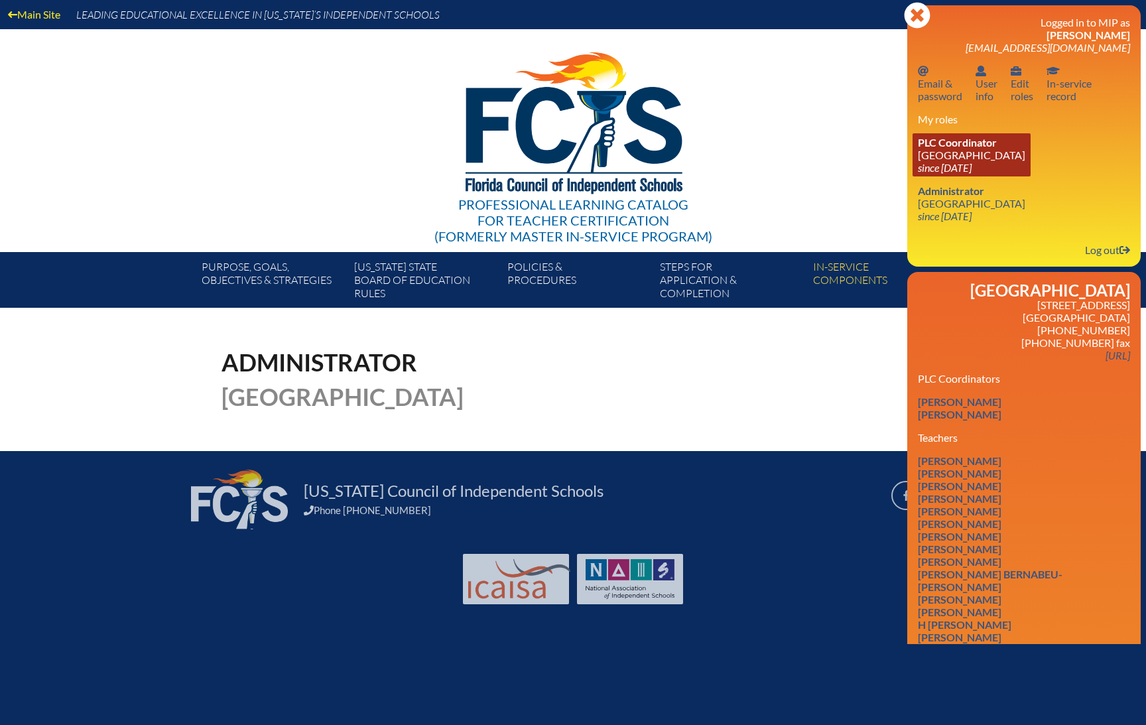
click at [934, 153] on link "PLC Coordinator Holy Trinity Episcopal Academy since 2024 Mar 30" at bounding box center [972, 154] width 118 height 43
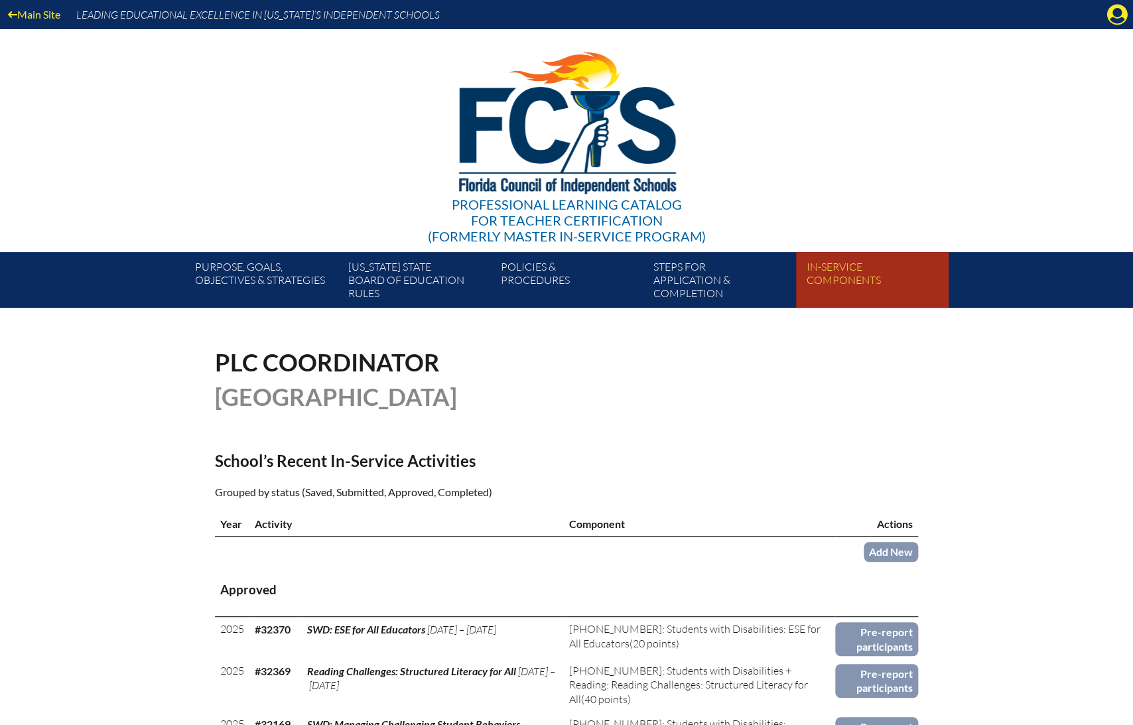
click at [850, 273] on link "In-service components" at bounding box center [877, 282] width 153 height 50
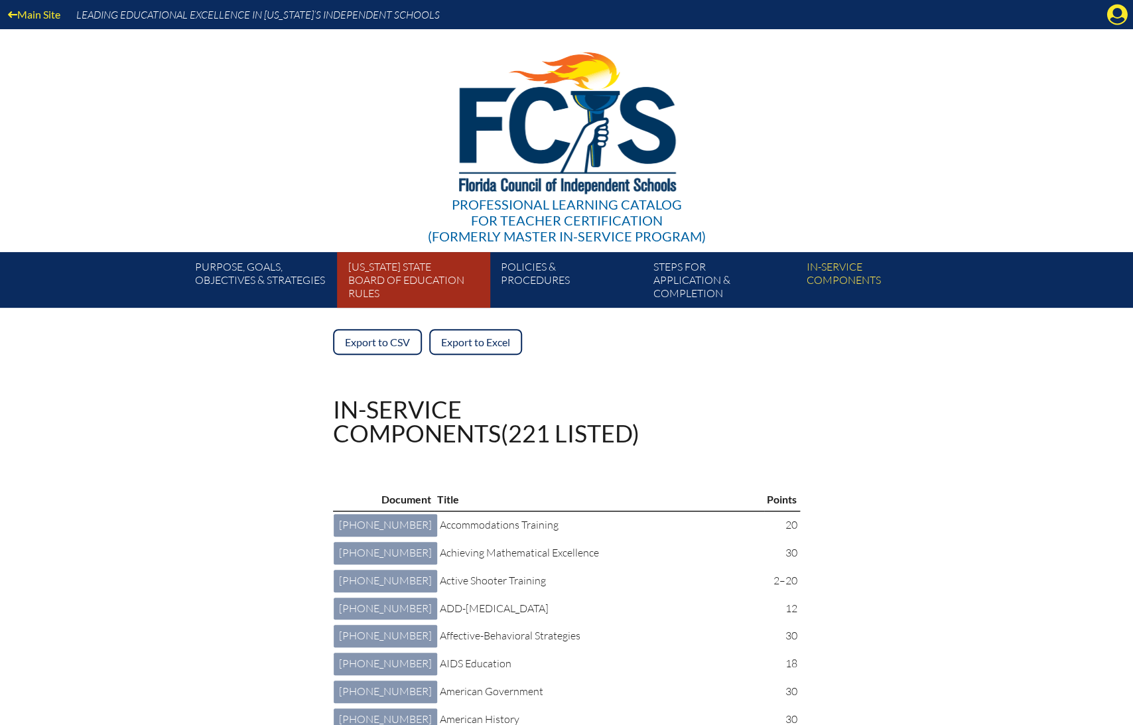
click at [385, 287] on link "Florida State Board of Education rules" at bounding box center [418, 282] width 153 height 50
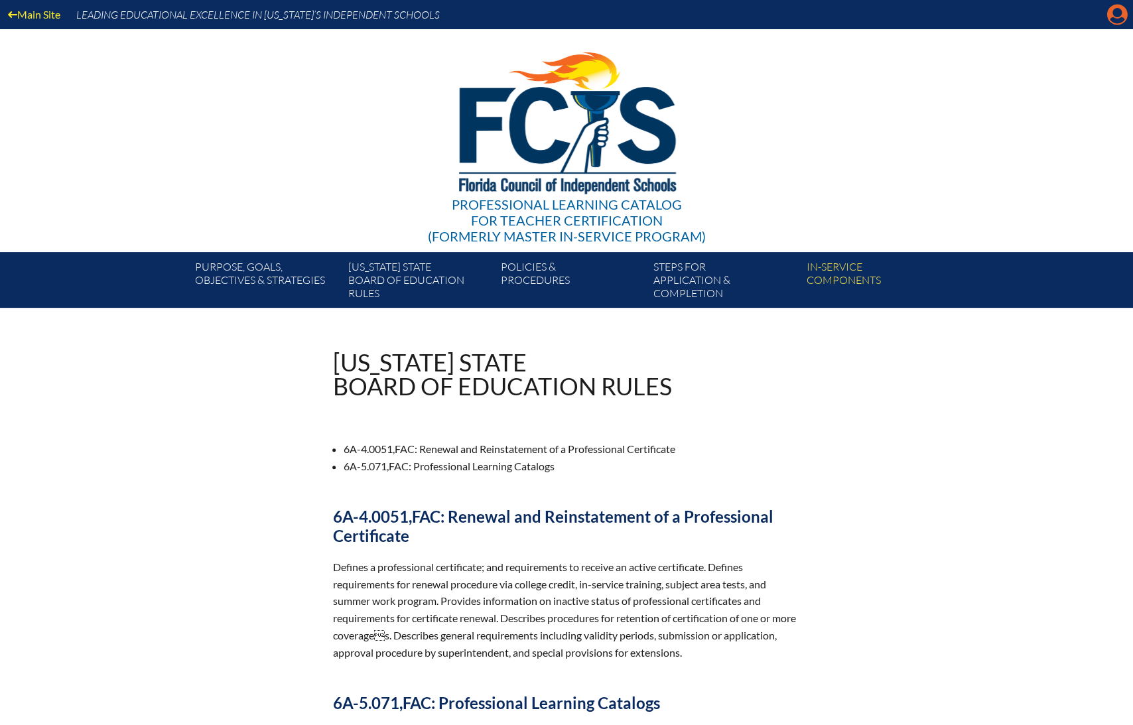
click at [1111, 19] on icon "Manage account" at bounding box center [1116, 14] width 21 height 21
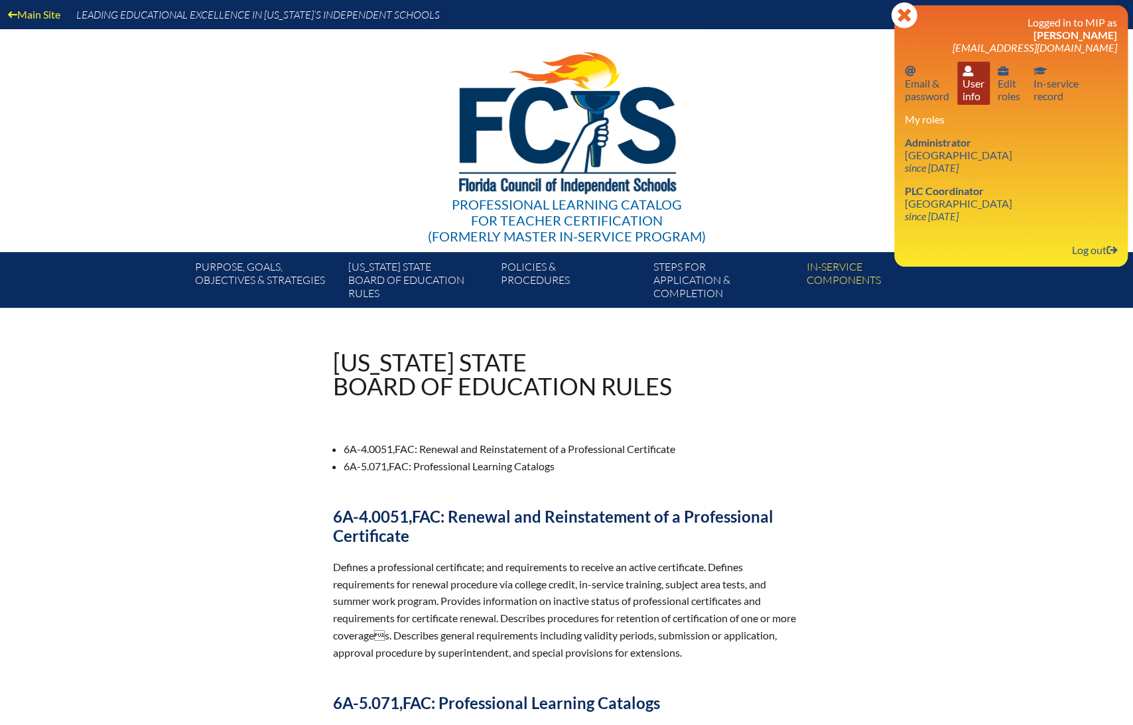
click at [977, 97] on link "User info User info" at bounding box center [973, 83] width 32 height 43
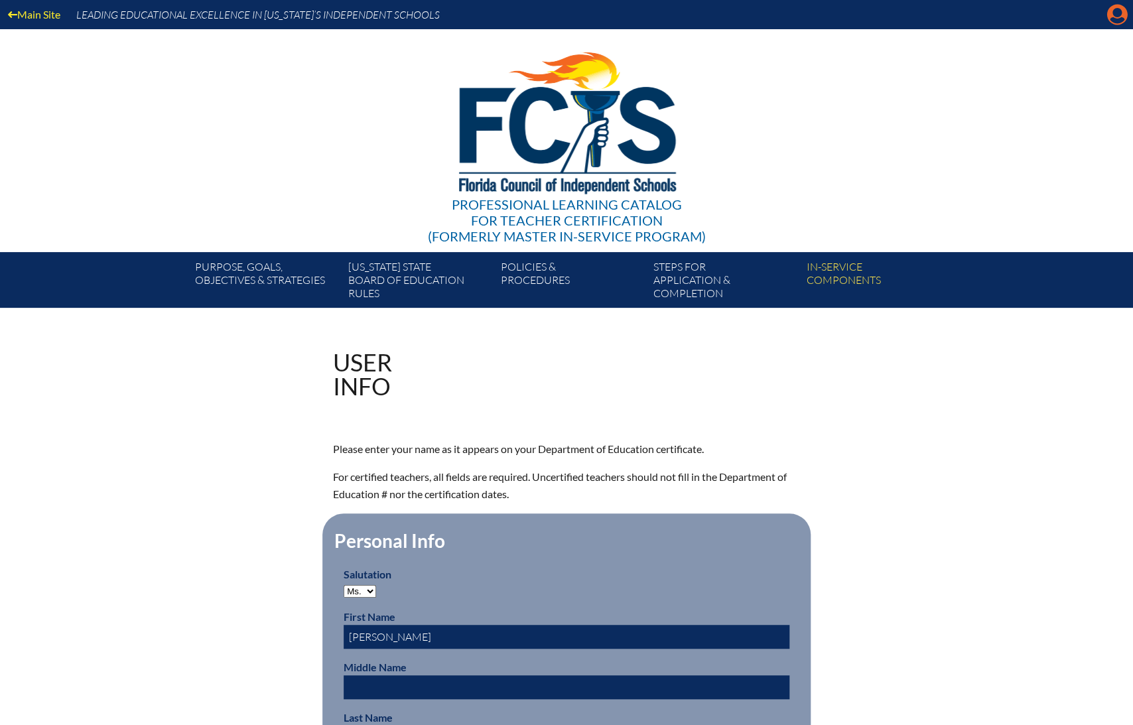
click at [1108, 16] on icon at bounding box center [1117, 15] width 21 height 21
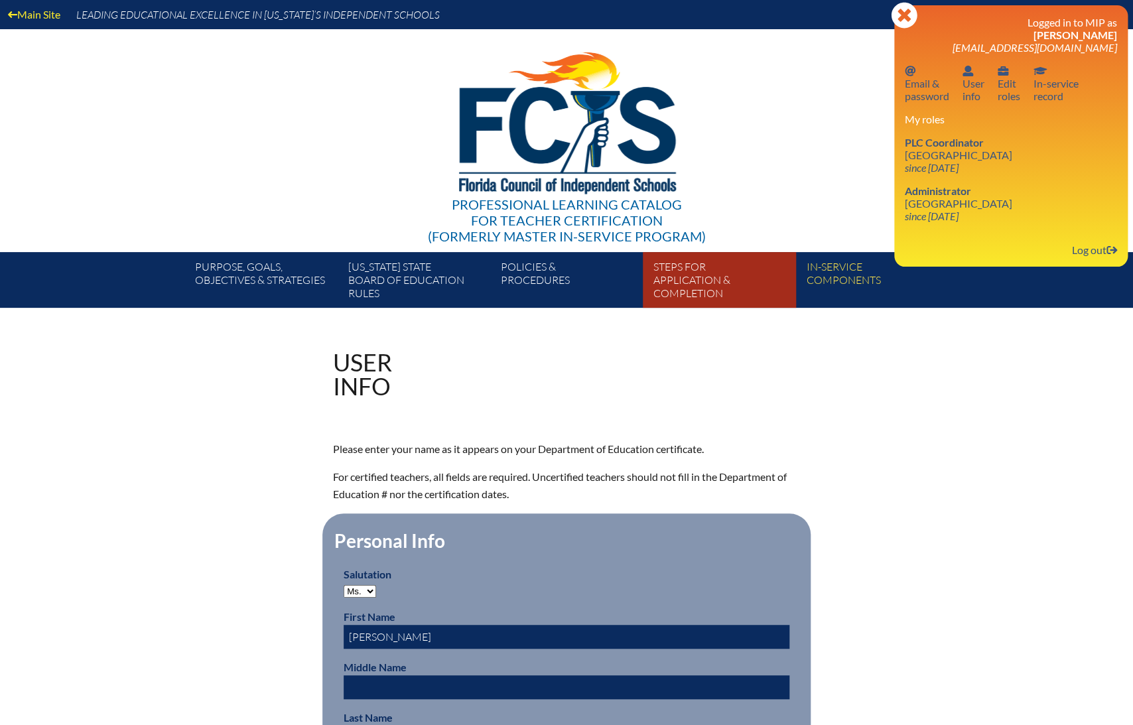
click at [690, 292] on link "Steps for application & completion" at bounding box center [724, 282] width 153 height 50
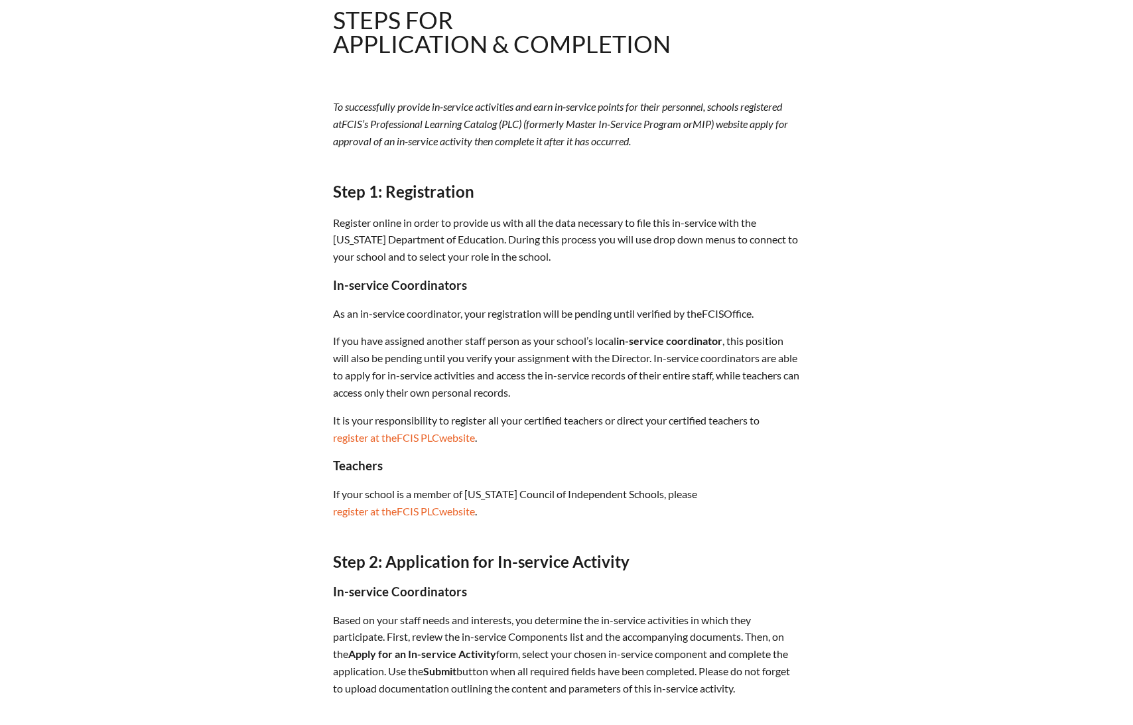
scroll to position [343, 0]
click at [450, 433] on link "register at the FCIS PLC website" at bounding box center [404, 437] width 153 height 23
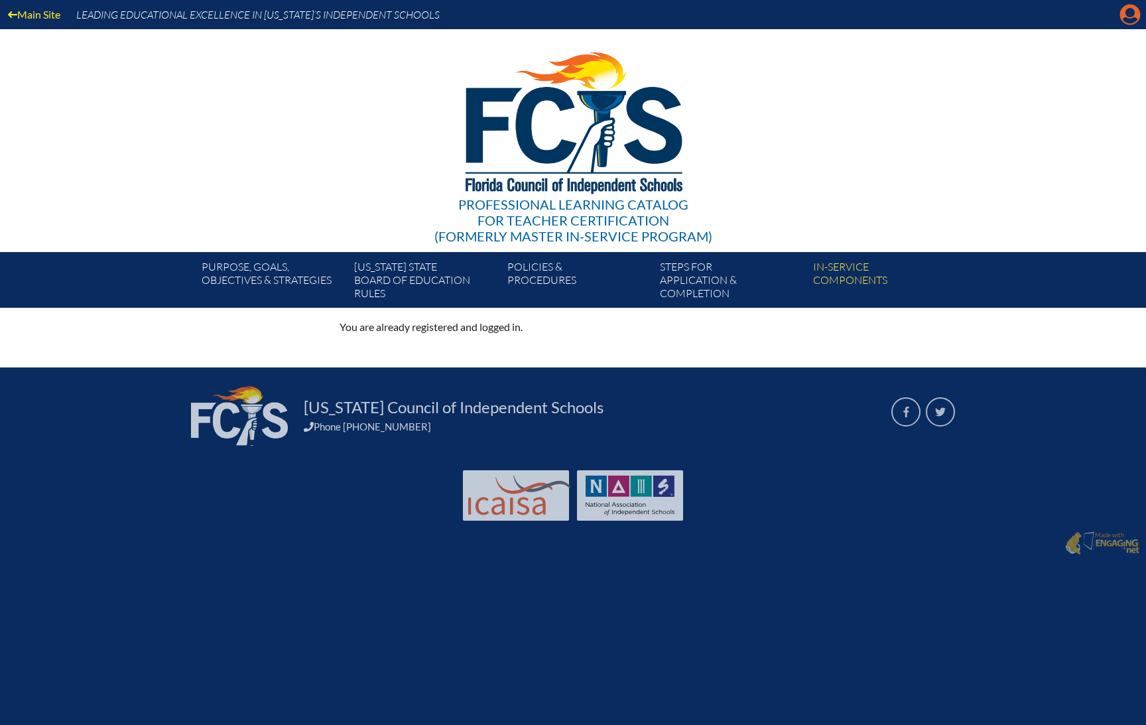
click at [1124, 15] on icon at bounding box center [1130, 15] width 21 height 21
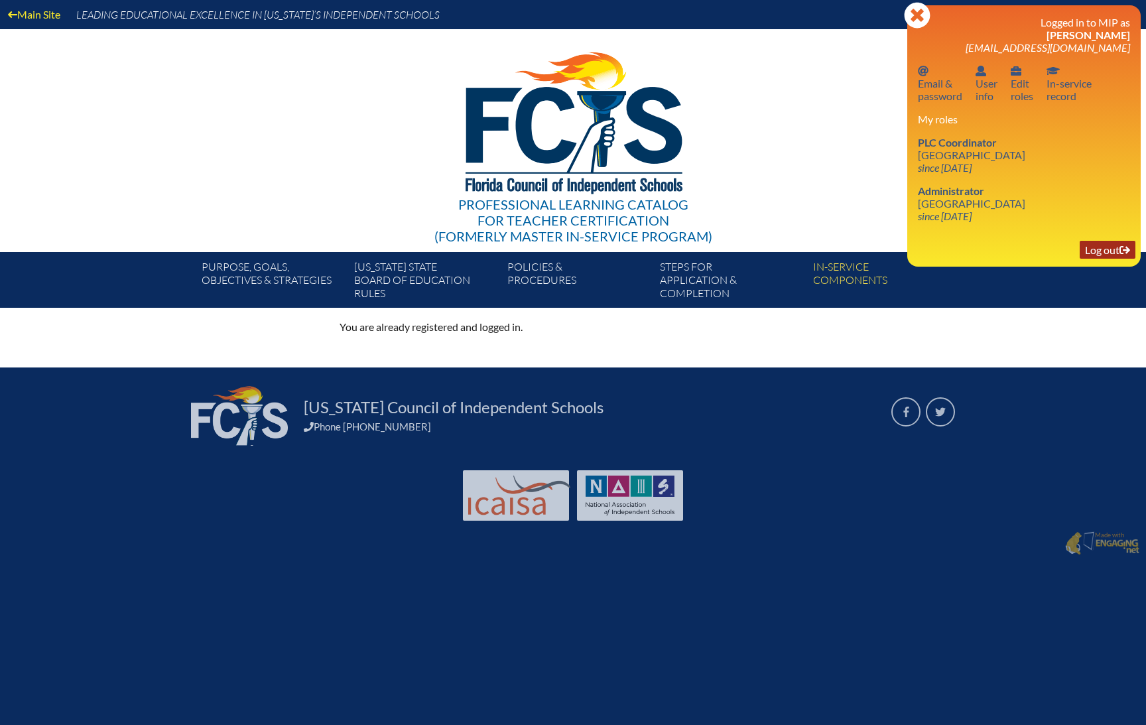
click at [1097, 259] on link "Log out Log out" at bounding box center [1108, 250] width 56 height 18
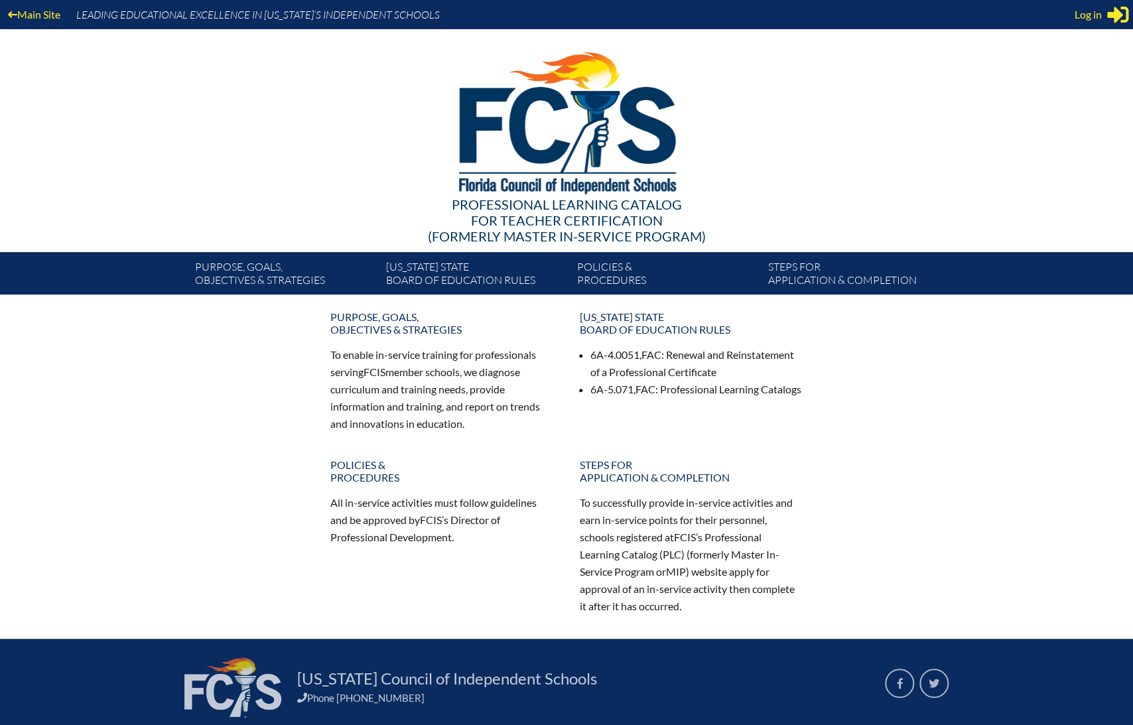
click at [73, 109] on div "Main Site Leading Educational Excellence in [US_STATE]’s Independent Schools Pr…" at bounding box center [566, 147] width 1133 height 294
